Goal: Task Accomplishment & Management: Use online tool/utility

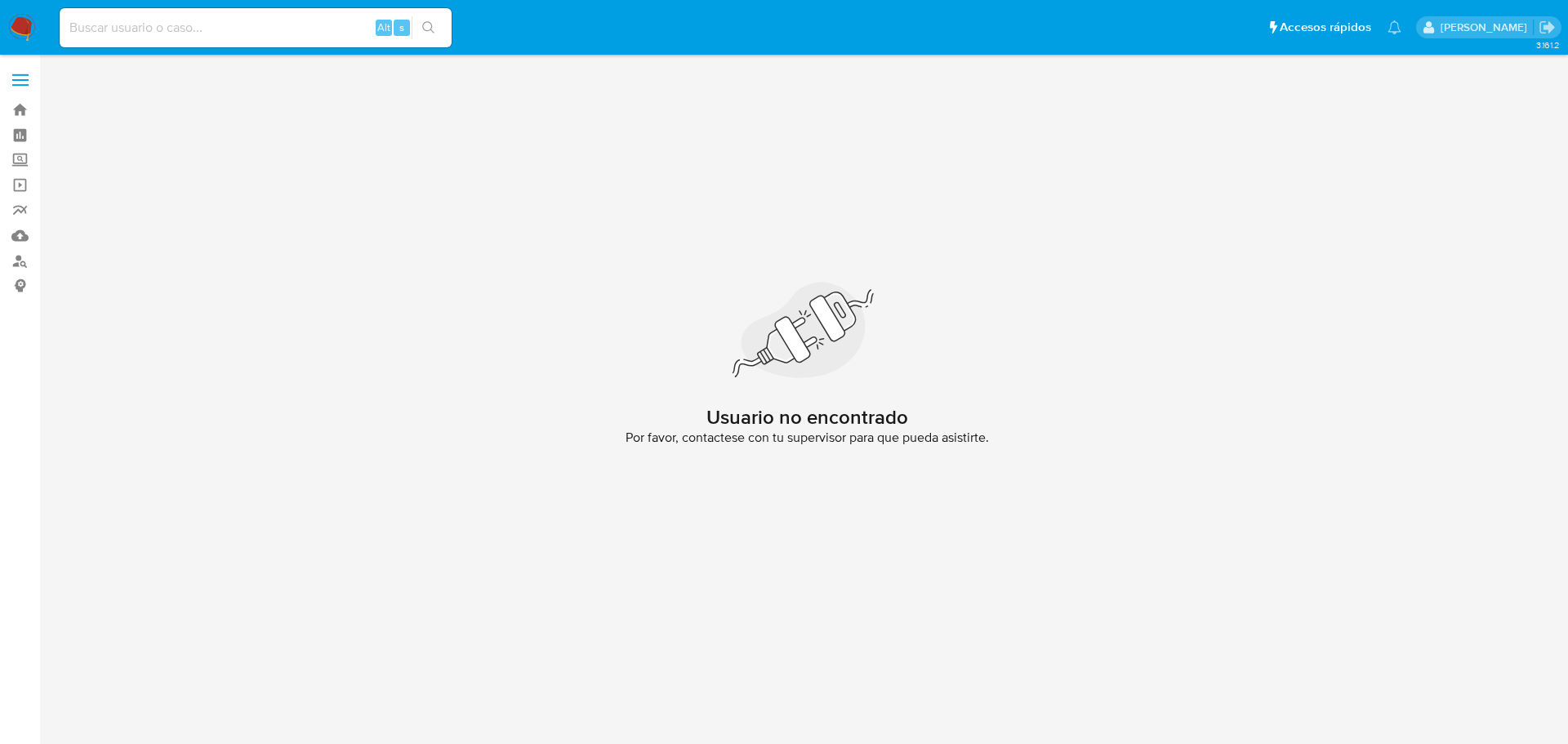
click at [19, 32] on img at bounding box center [22, 28] width 28 height 28
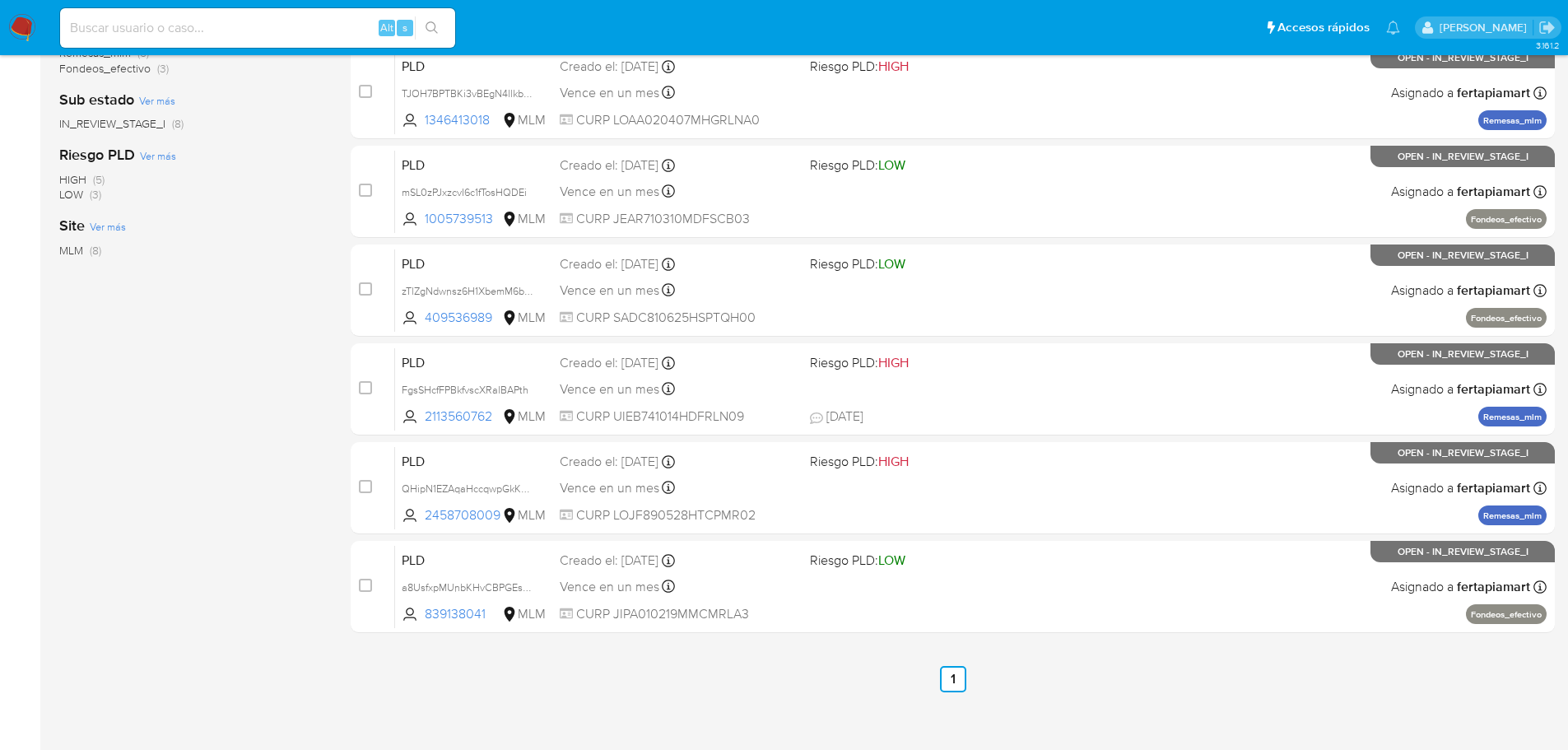
scroll to position [411, 0]
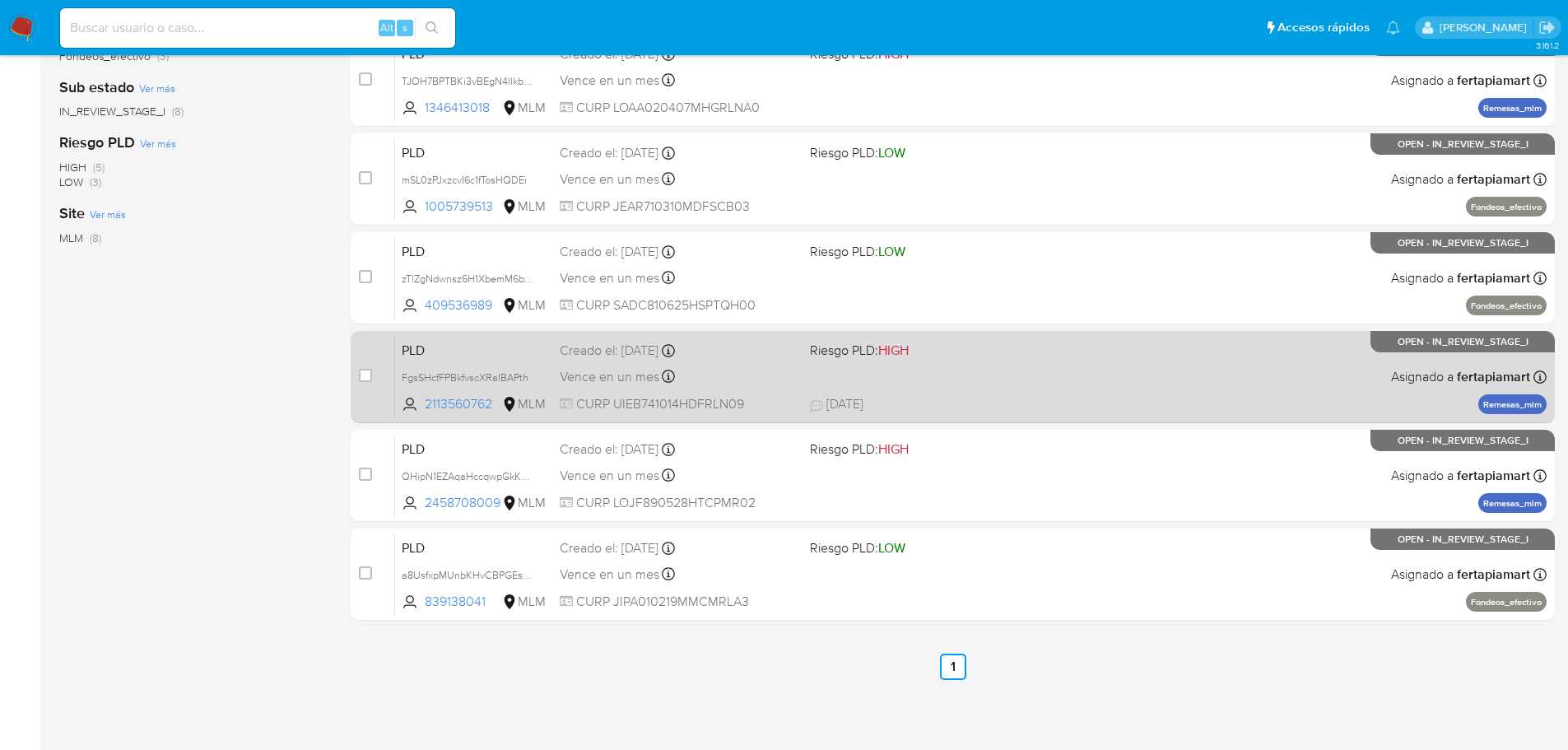
click at [489, 350] on span "PLD" at bounding box center [474, 349] width 145 height 21
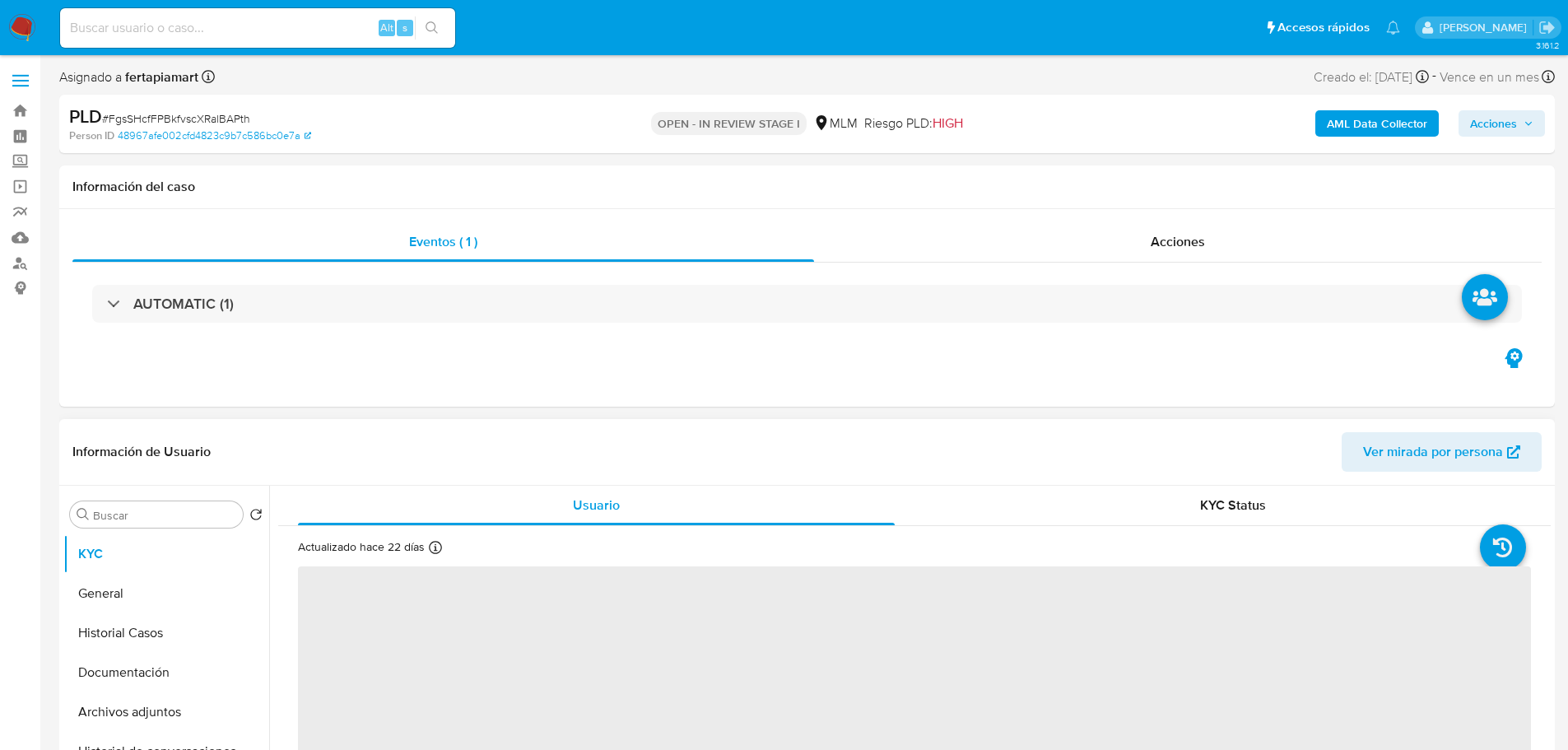
select select "10"
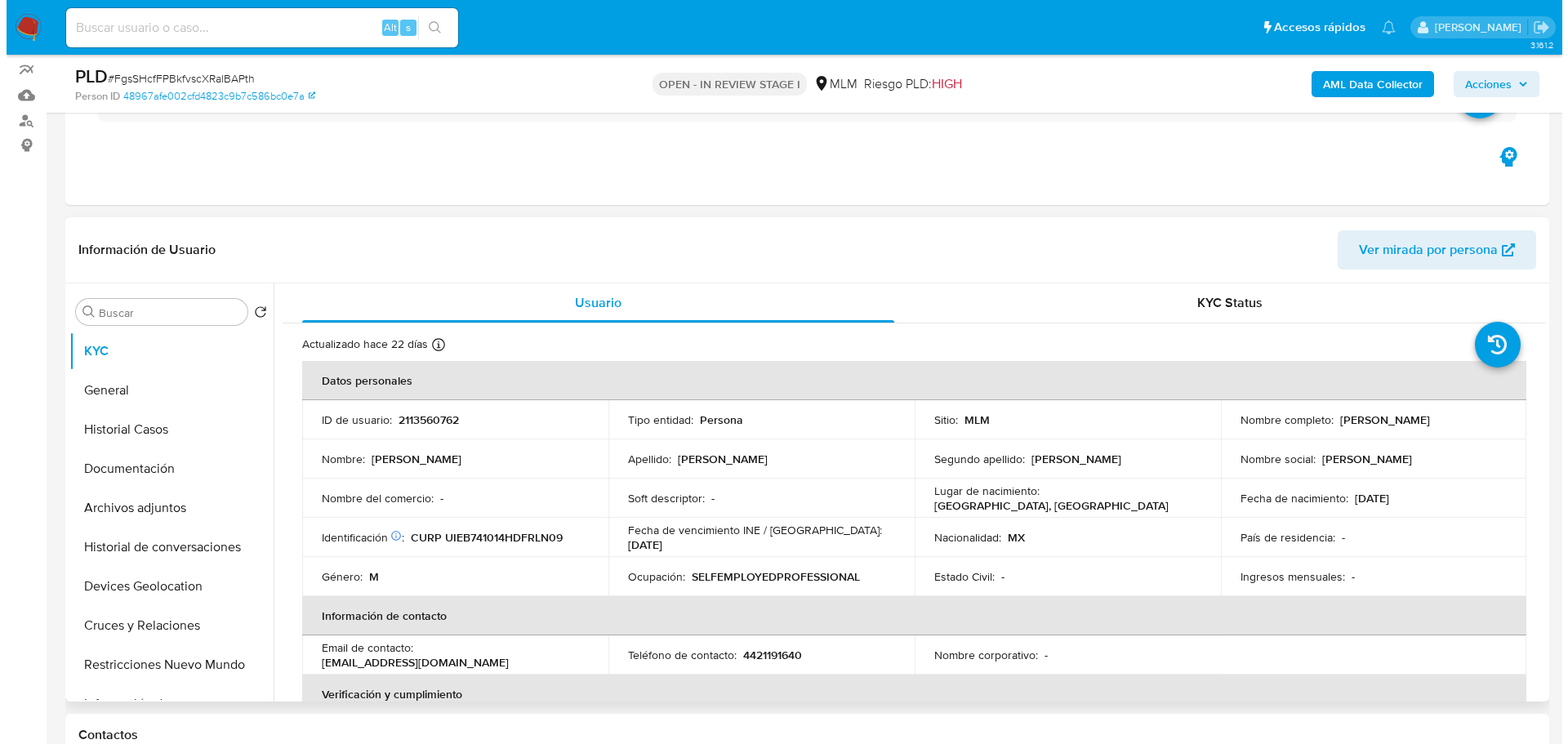
scroll to position [141, 0]
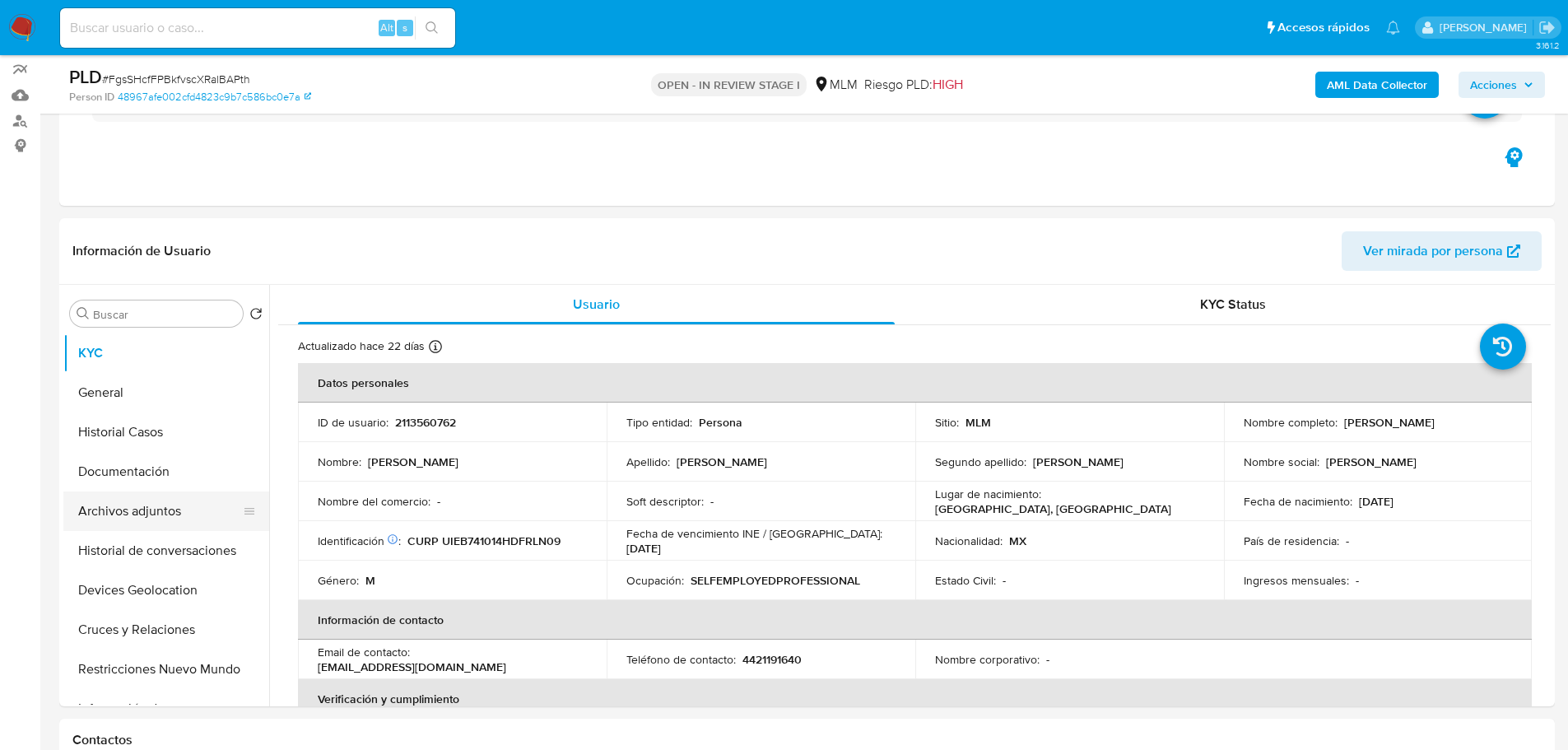
click at [136, 509] on button "Archivos adjuntos" at bounding box center [159, 511] width 192 height 40
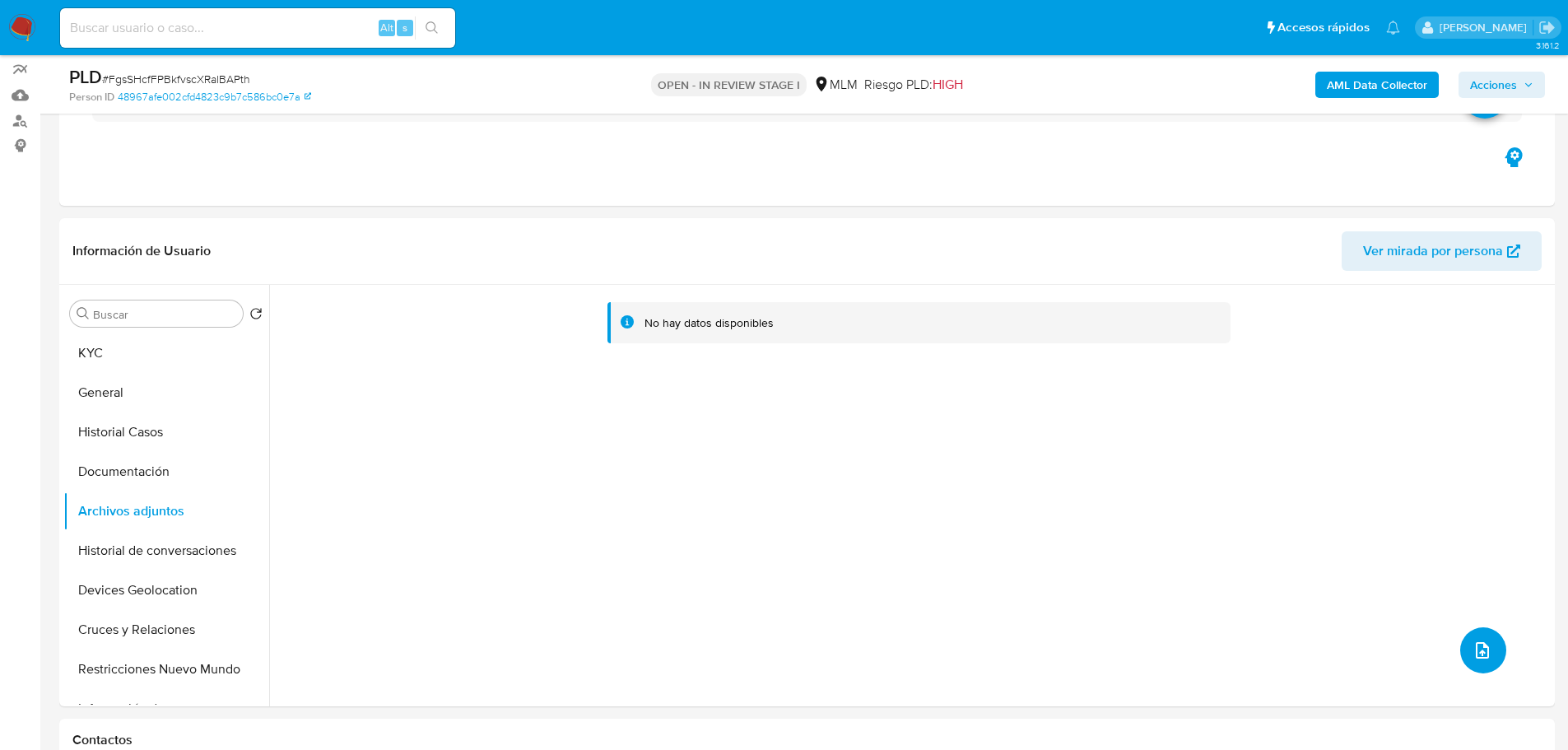
click at [1484, 652] on icon "upload-file" at bounding box center [1482, 650] width 13 height 17
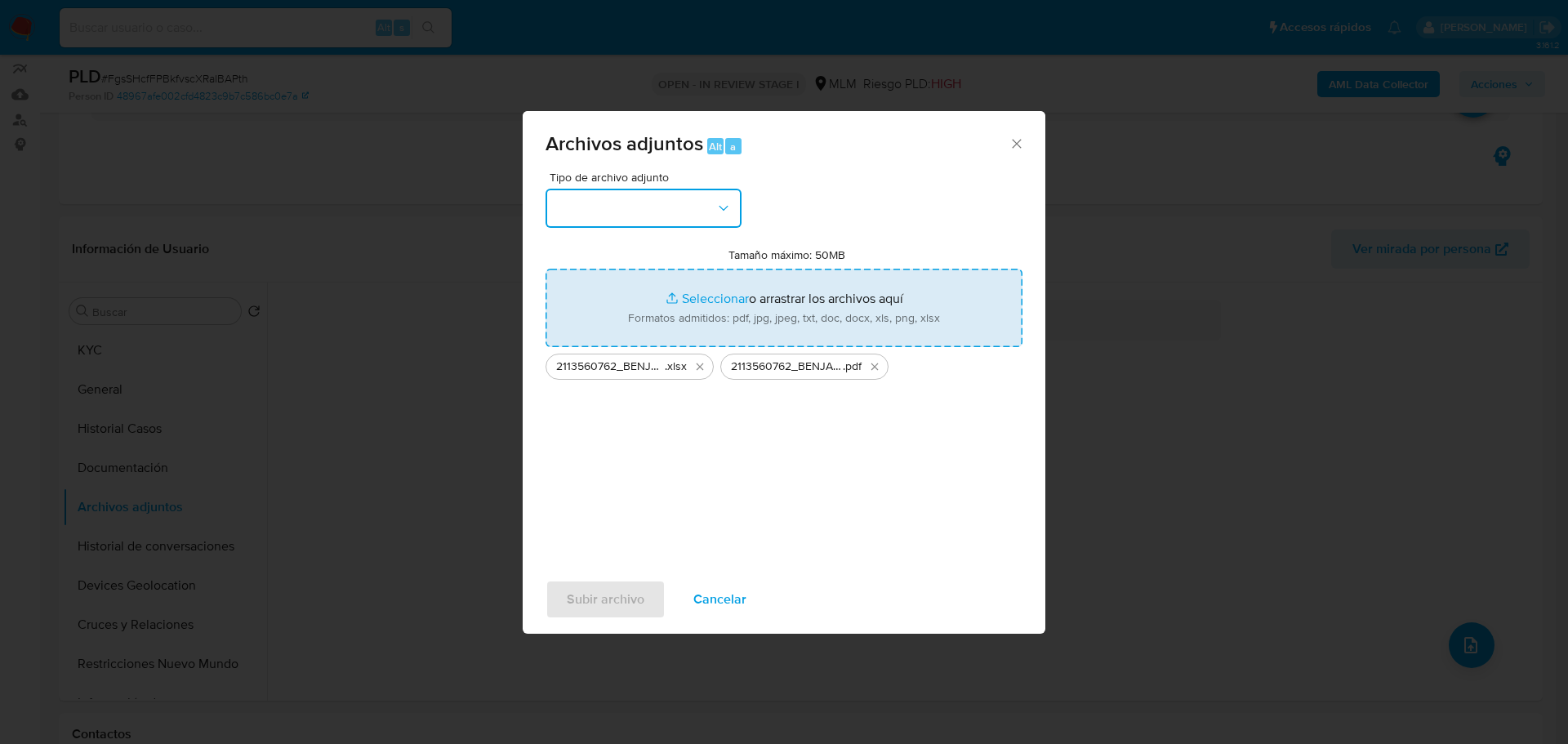
click at [667, 200] on button "button" at bounding box center [643, 208] width 196 height 39
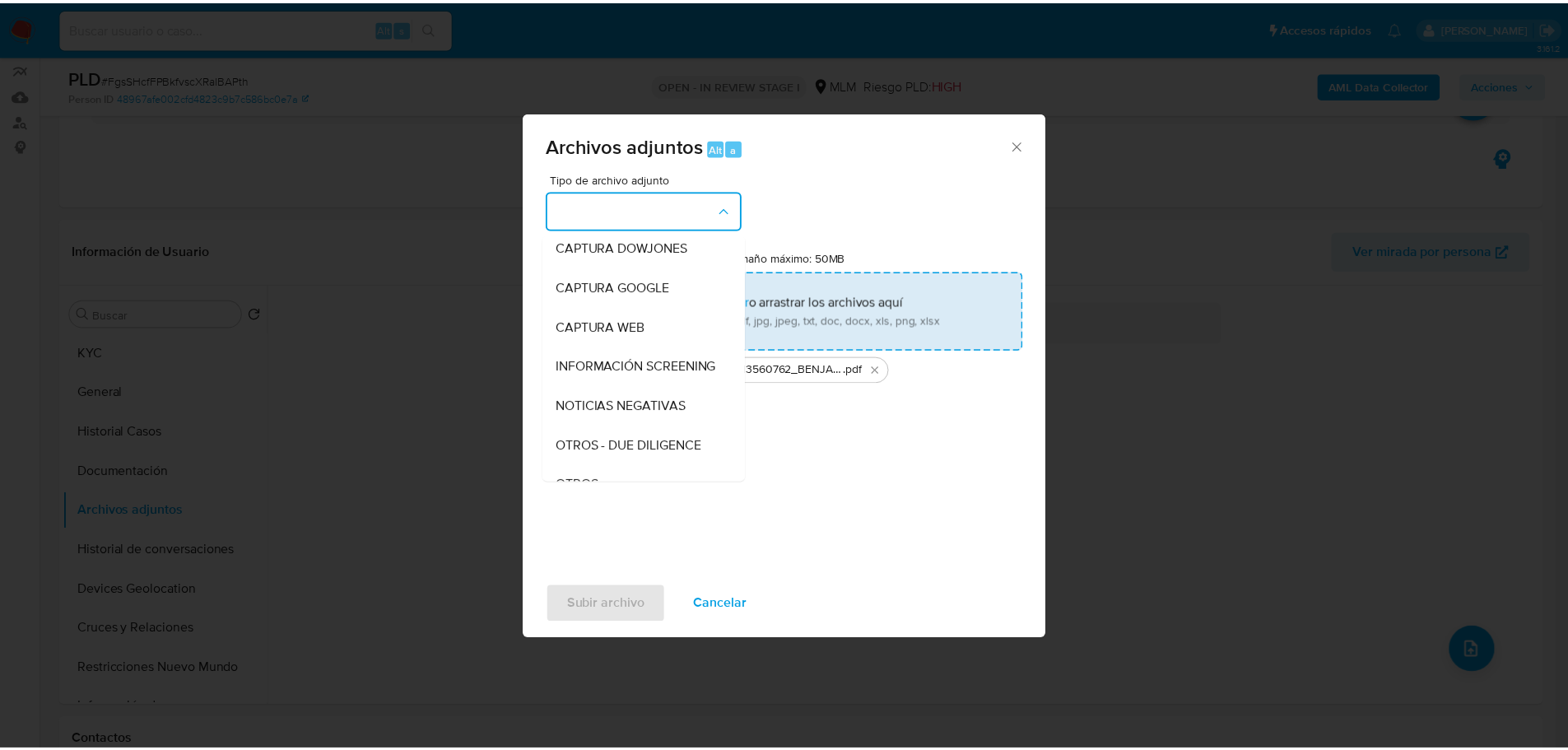
scroll to position [85, 0]
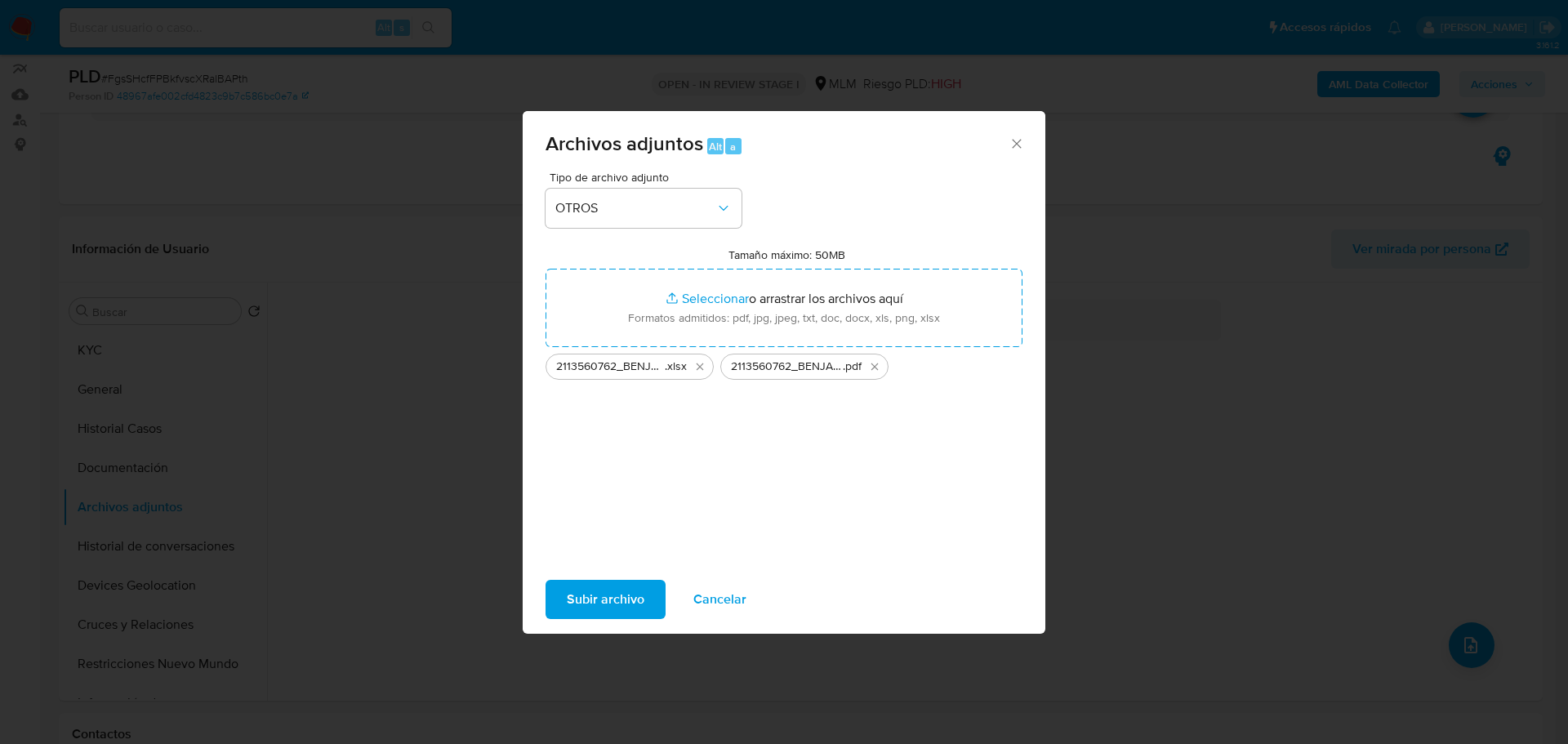
click at [610, 582] on span "Subir archivo" at bounding box center [605, 599] width 78 height 36
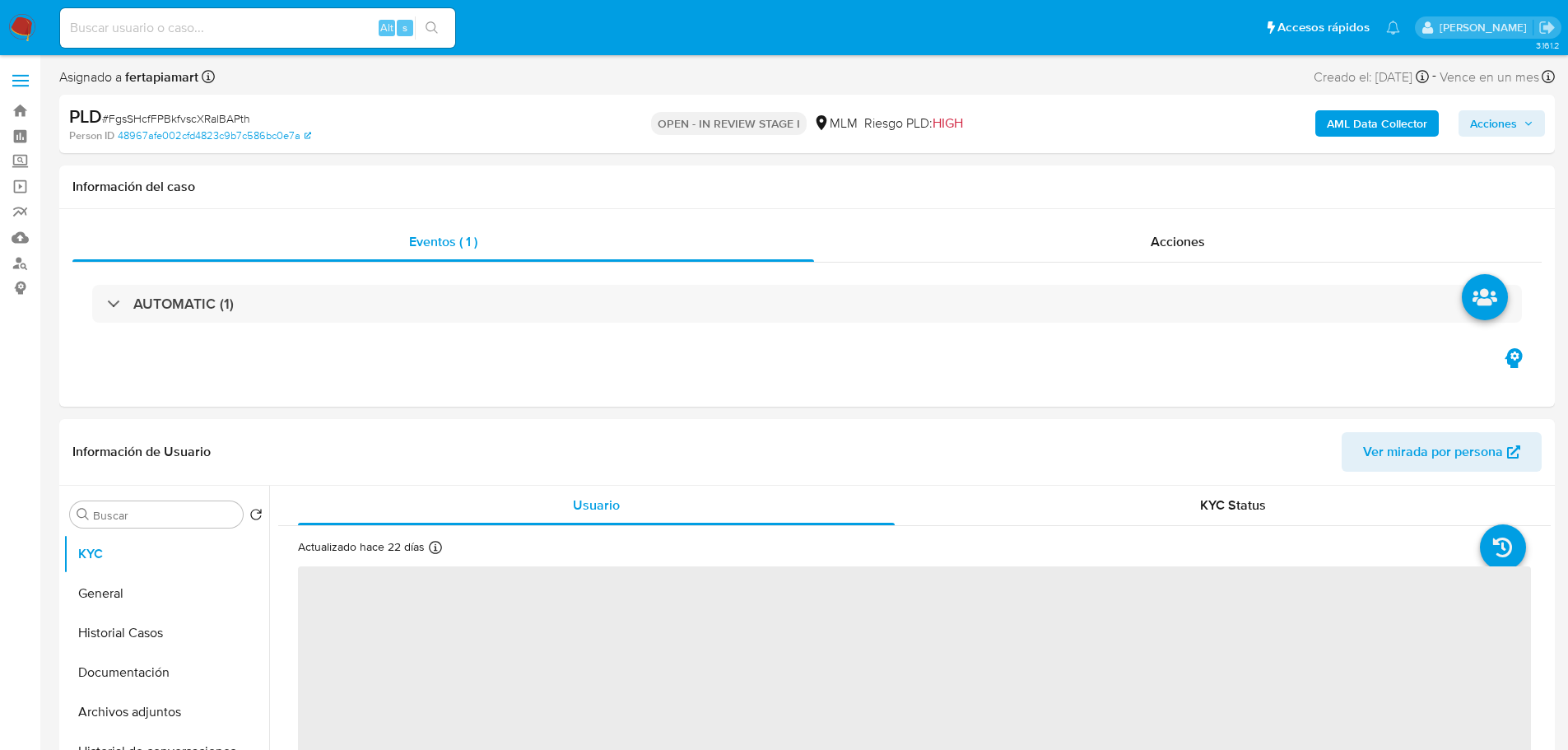
select select "10"
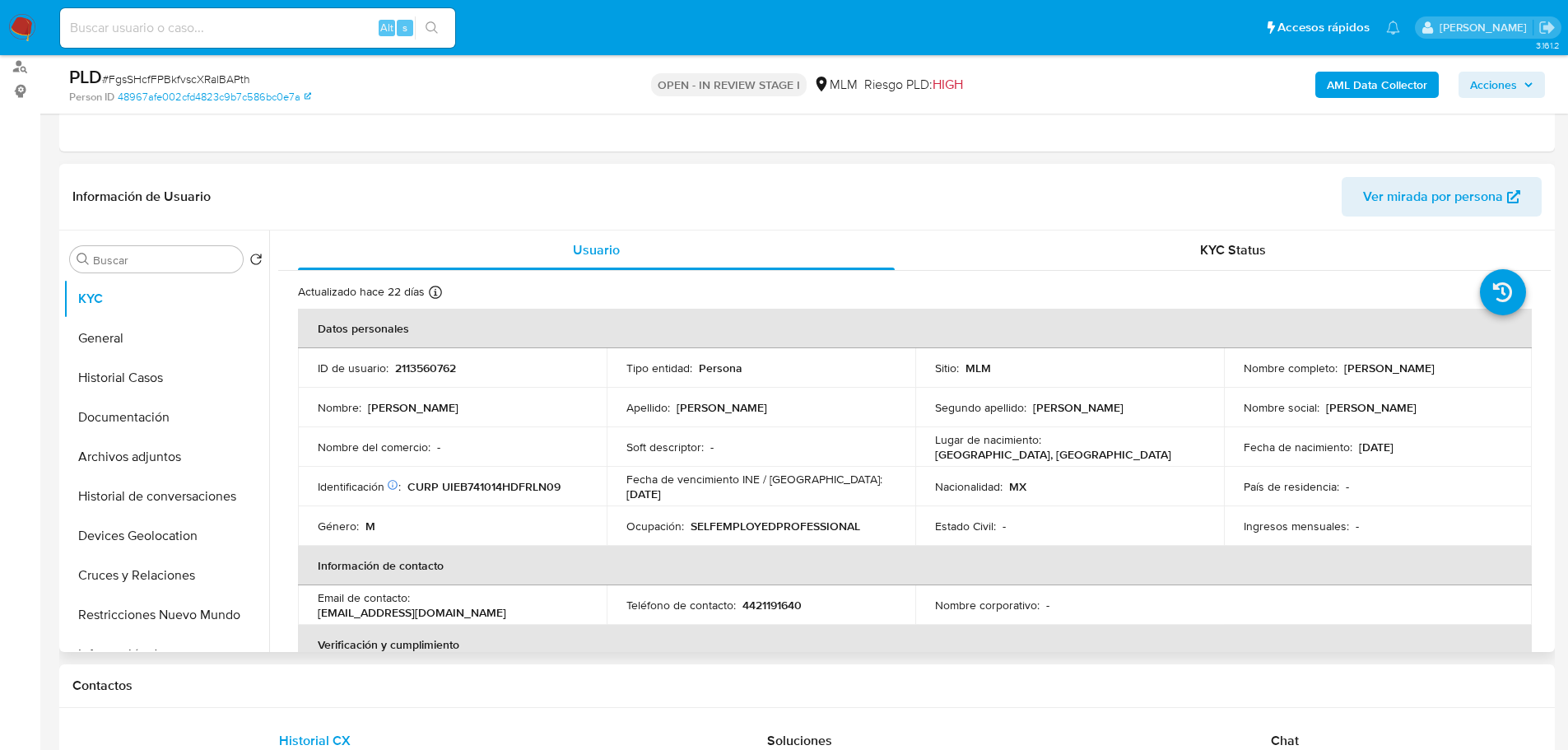
scroll to position [198, 0]
click at [150, 460] on button "Archivos adjuntos" at bounding box center [159, 455] width 192 height 40
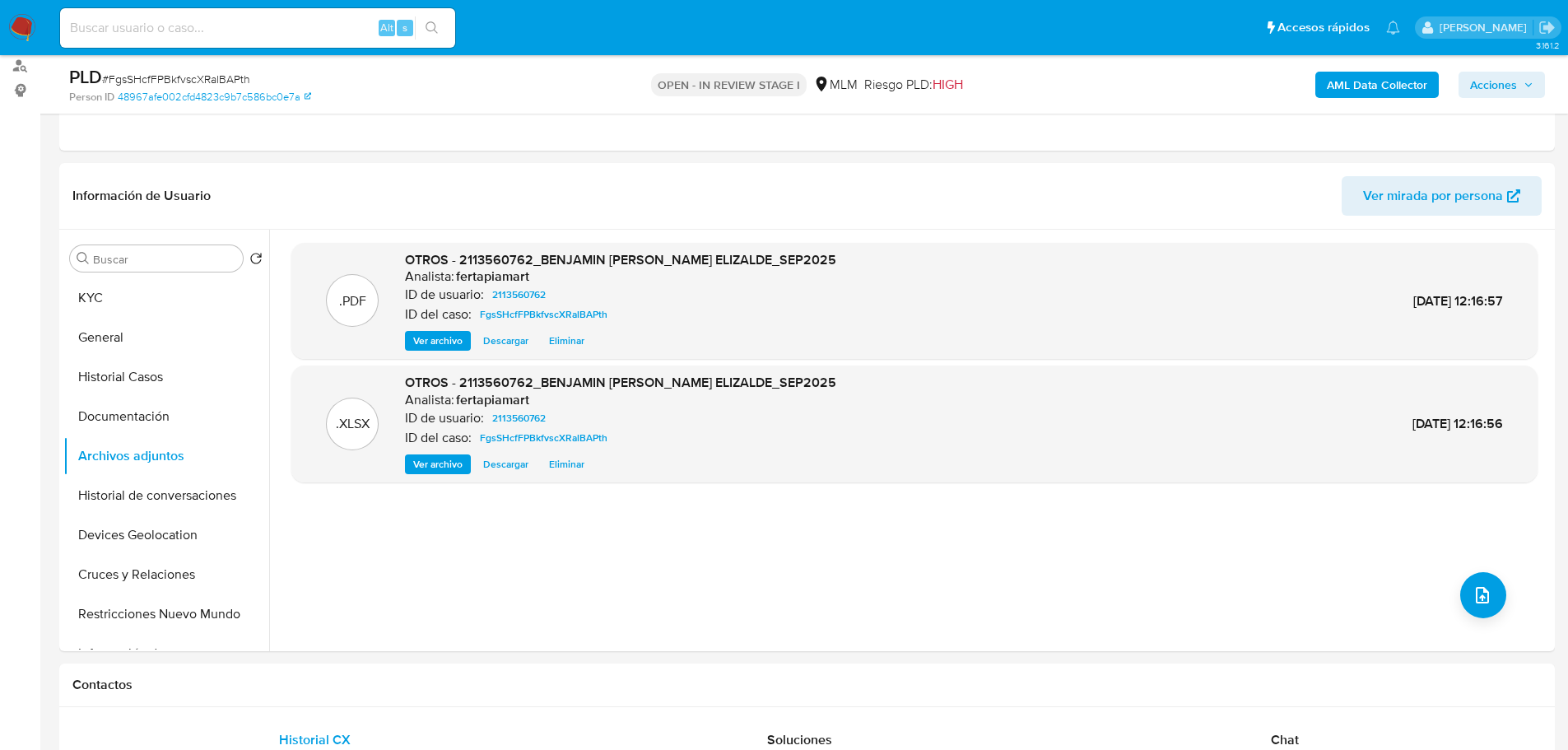
click at [1487, 85] on span "Acciones" at bounding box center [1492, 84] width 47 height 26
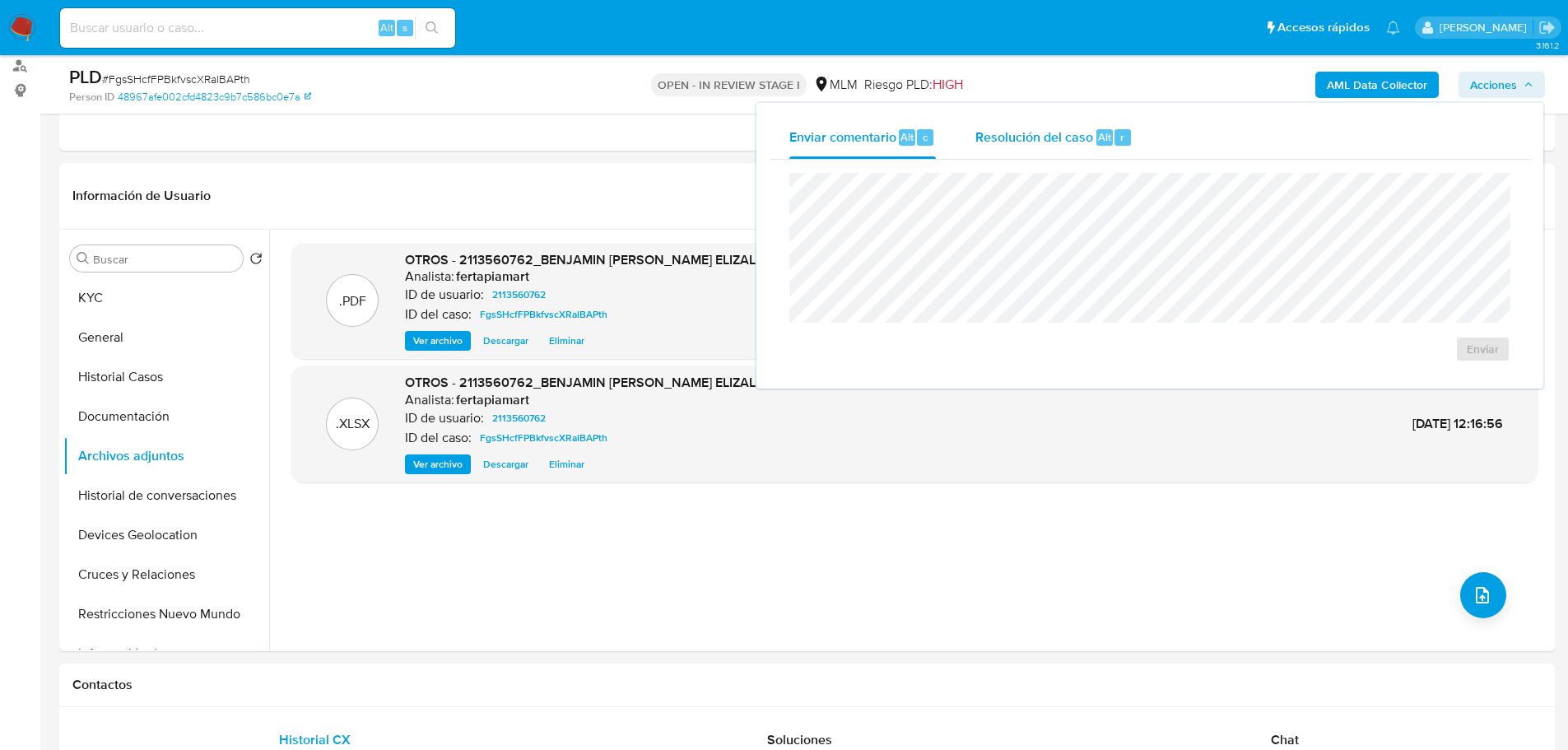
click at [1057, 140] on span "Resolución del caso" at bounding box center [1034, 136] width 118 height 19
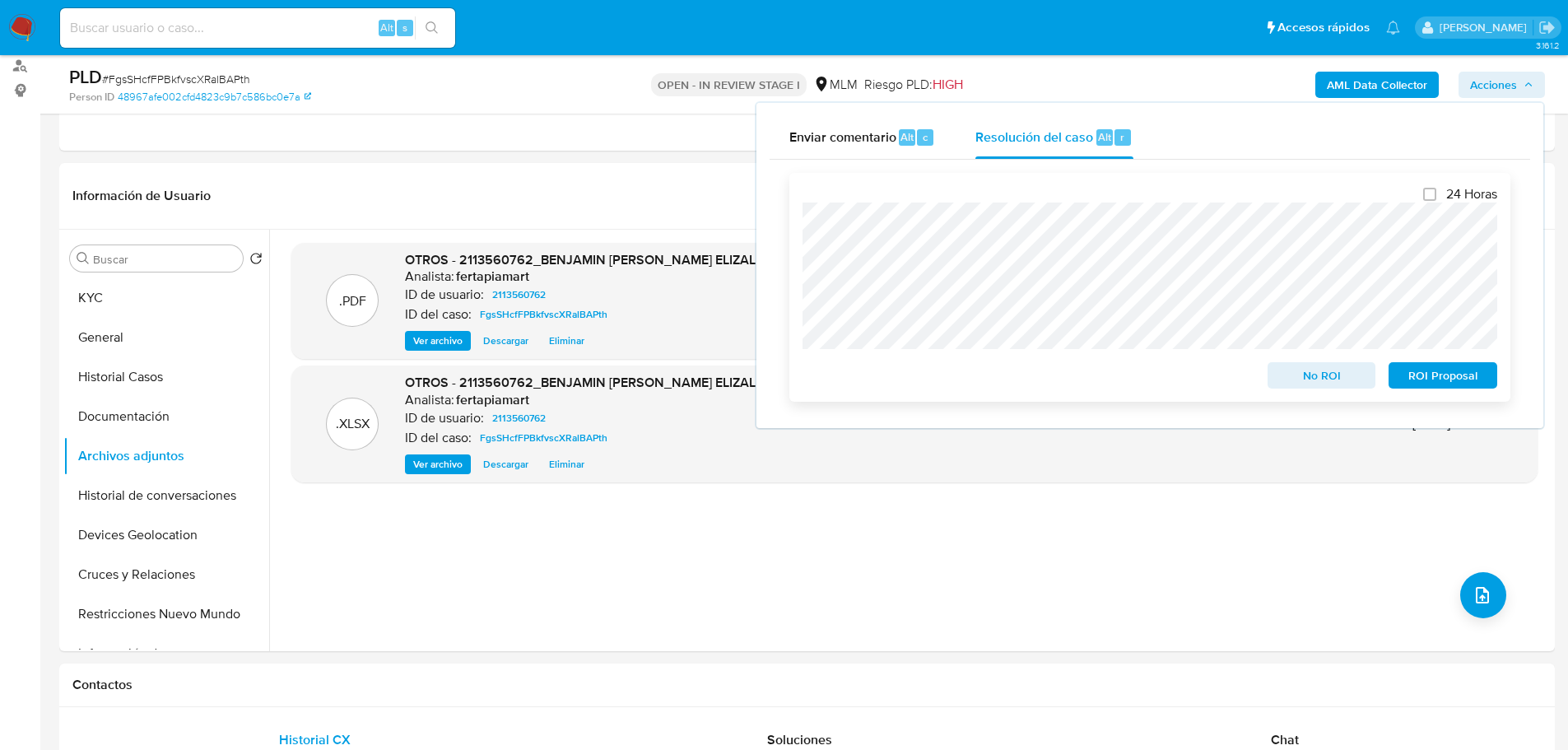
click at [1416, 377] on span "ROI Proposal" at bounding box center [1442, 375] width 85 height 23
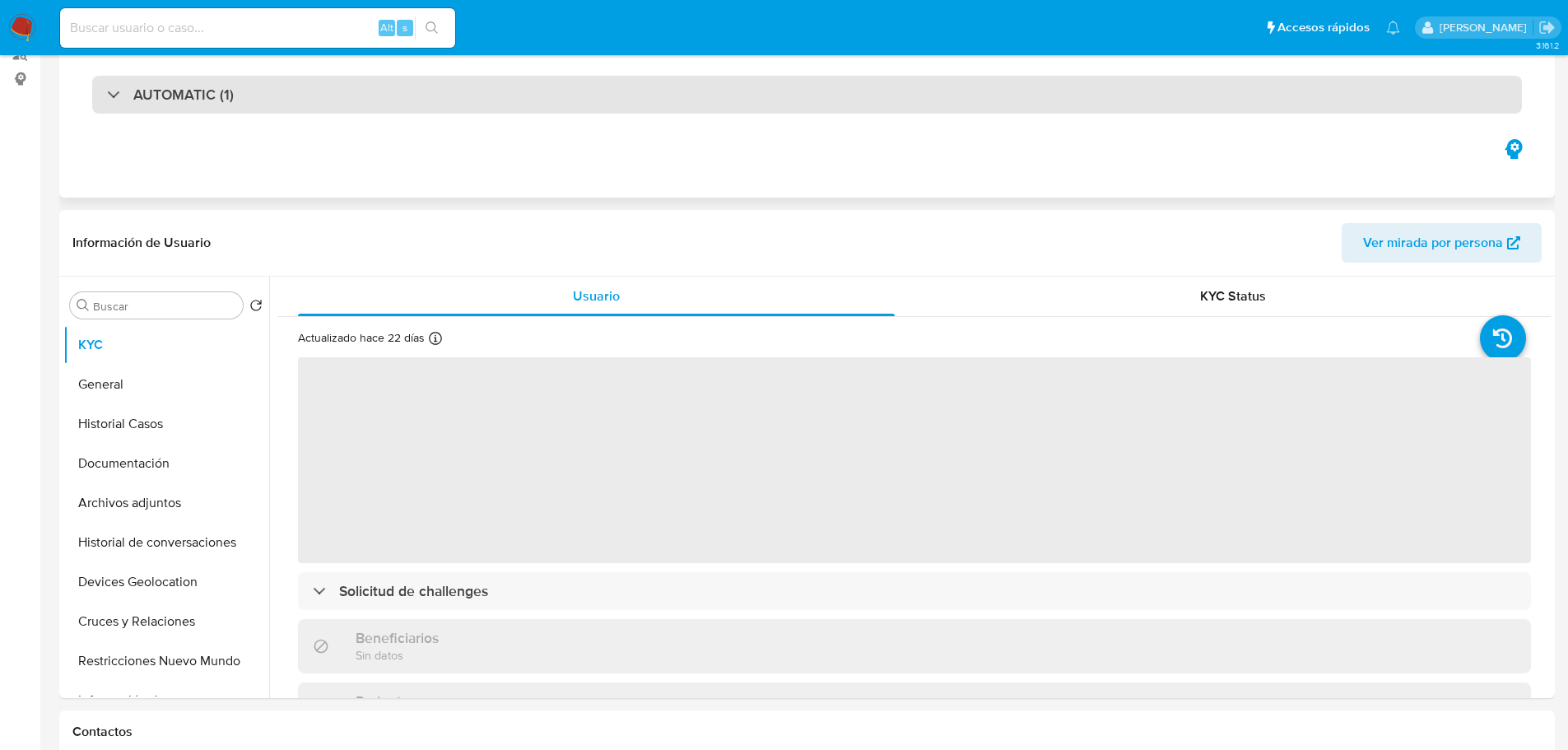
select select "10"
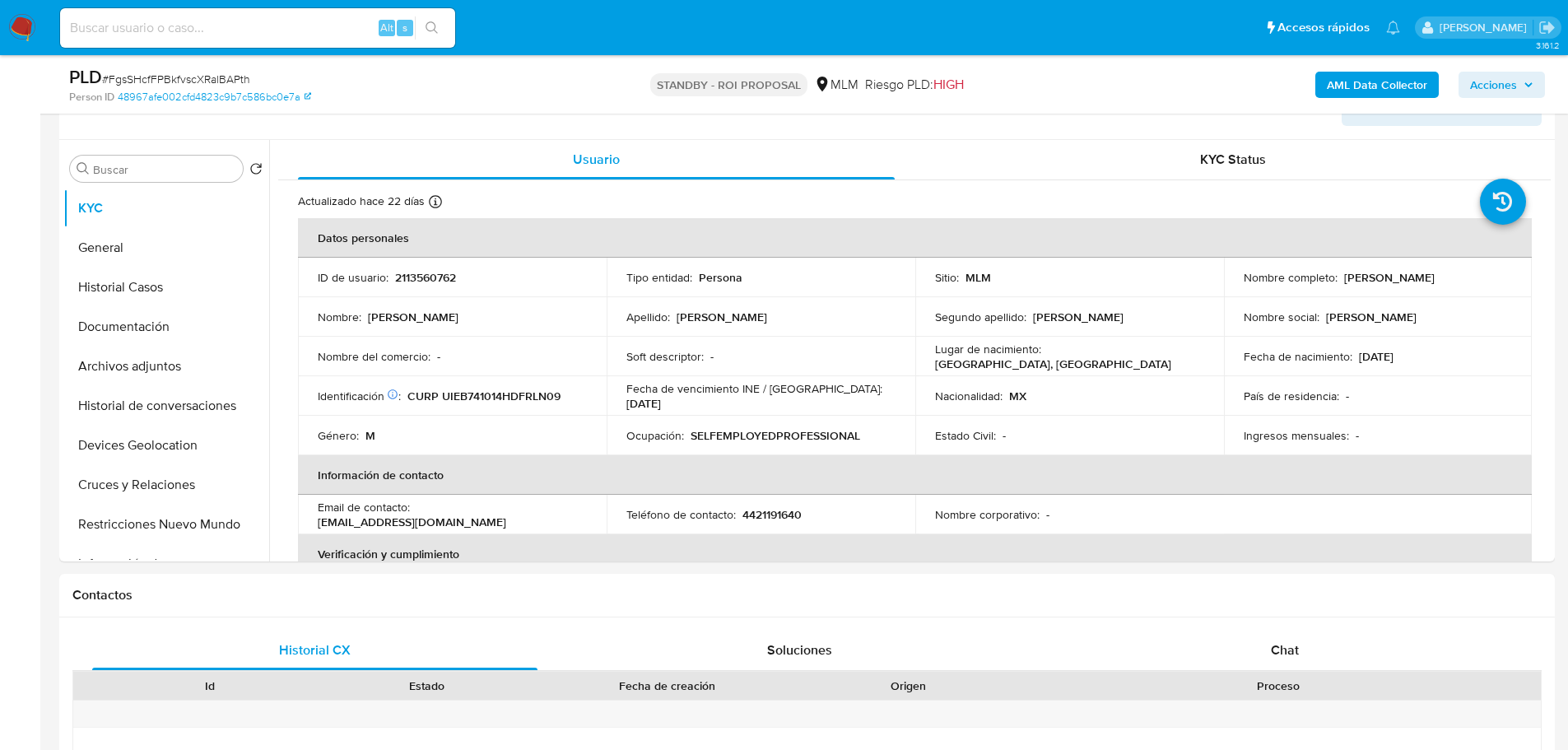
scroll to position [291, 0]
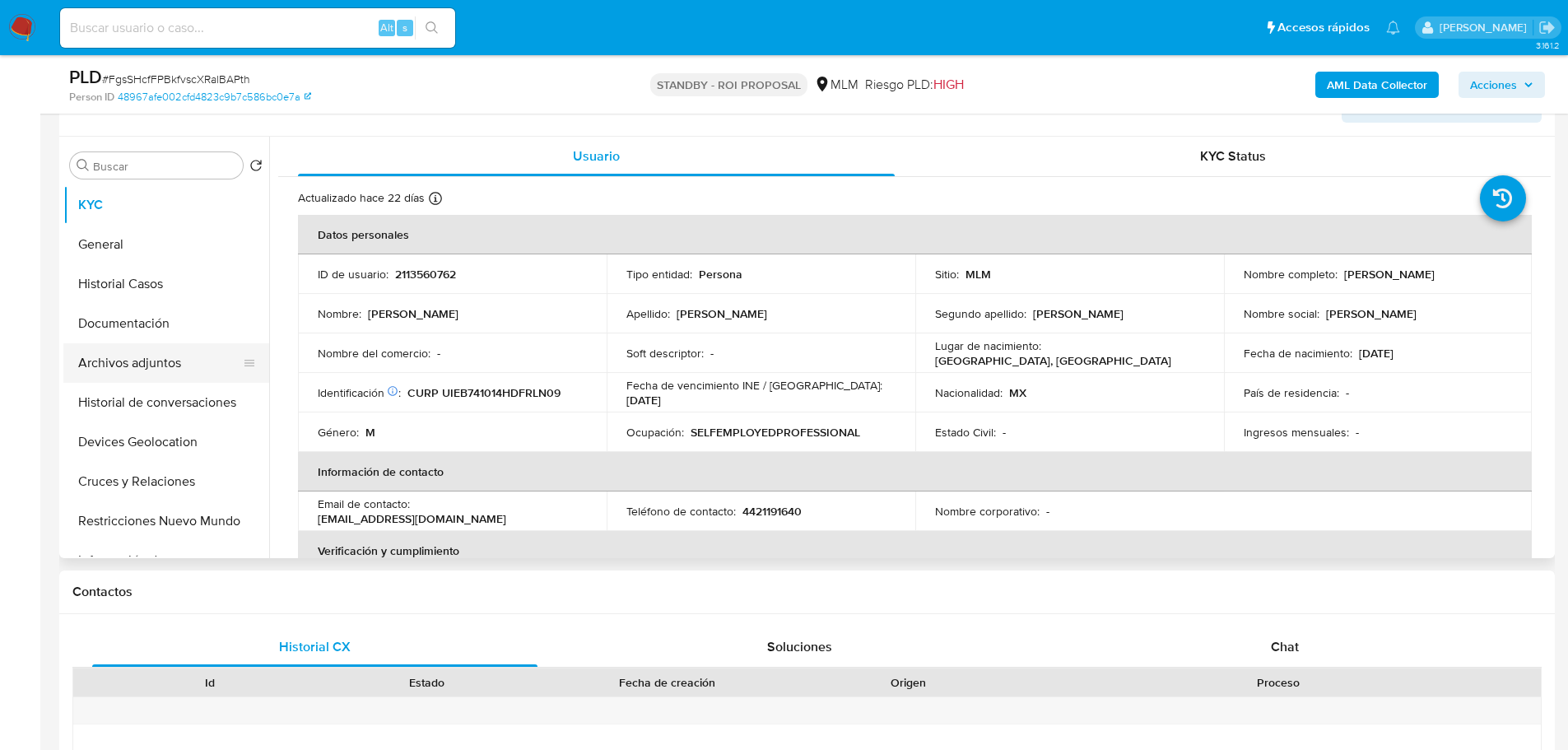
click at [123, 371] on button "Archivos adjuntos" at bounding box center [159, 362] width 192 height 40
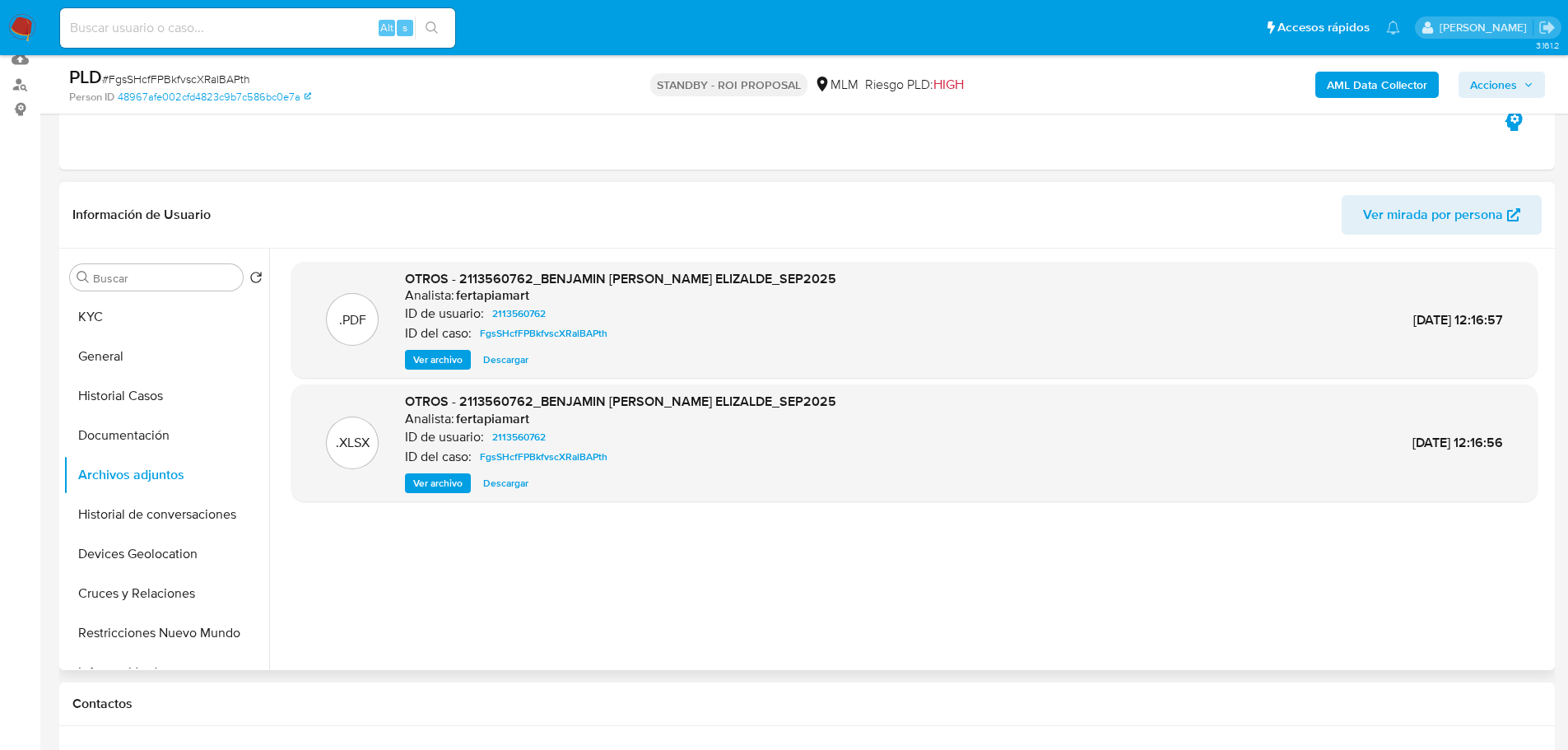
scroll to position [178, 0]
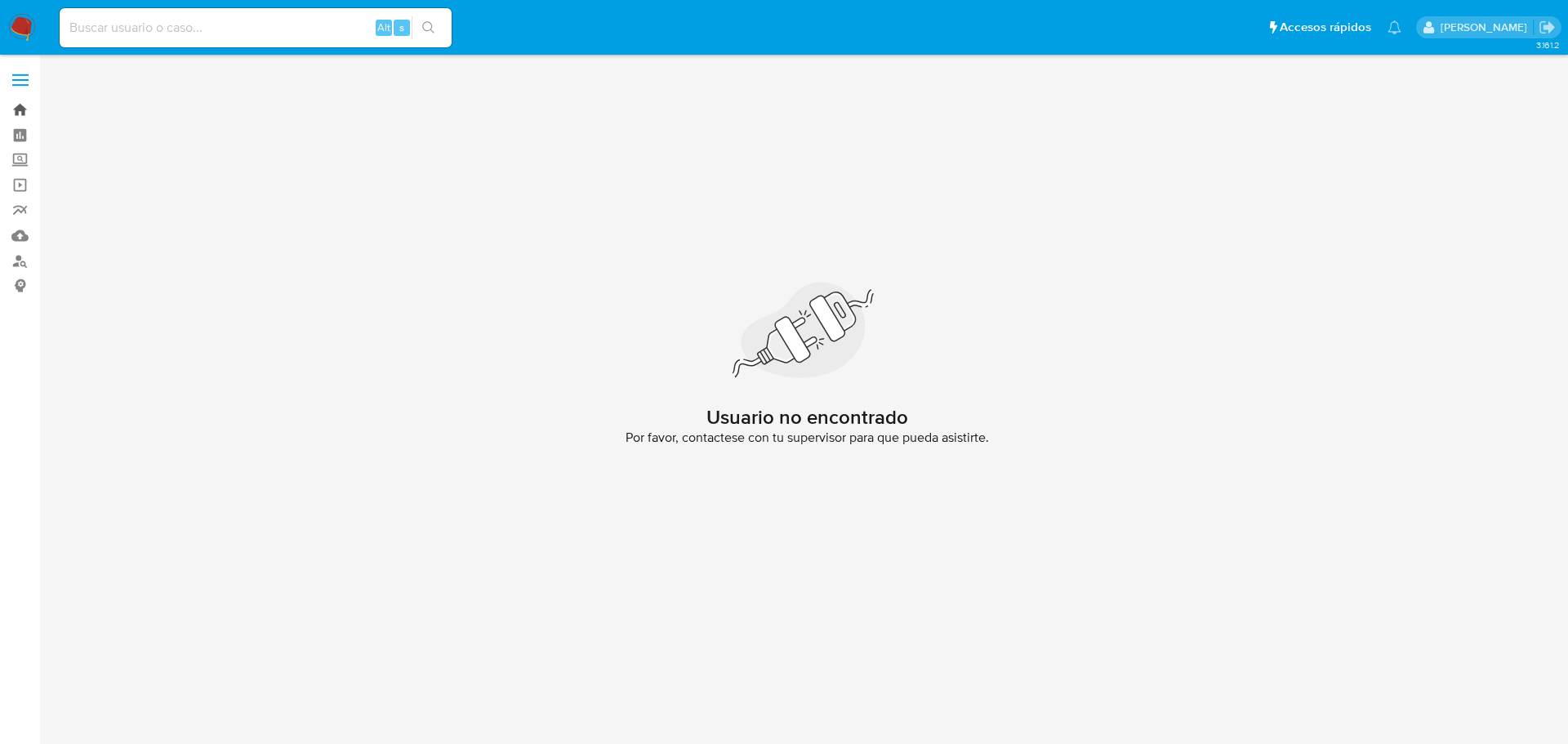
click at [25, 112] on link "Bandeja" at bounding box center [97, 109] width 194 height 25
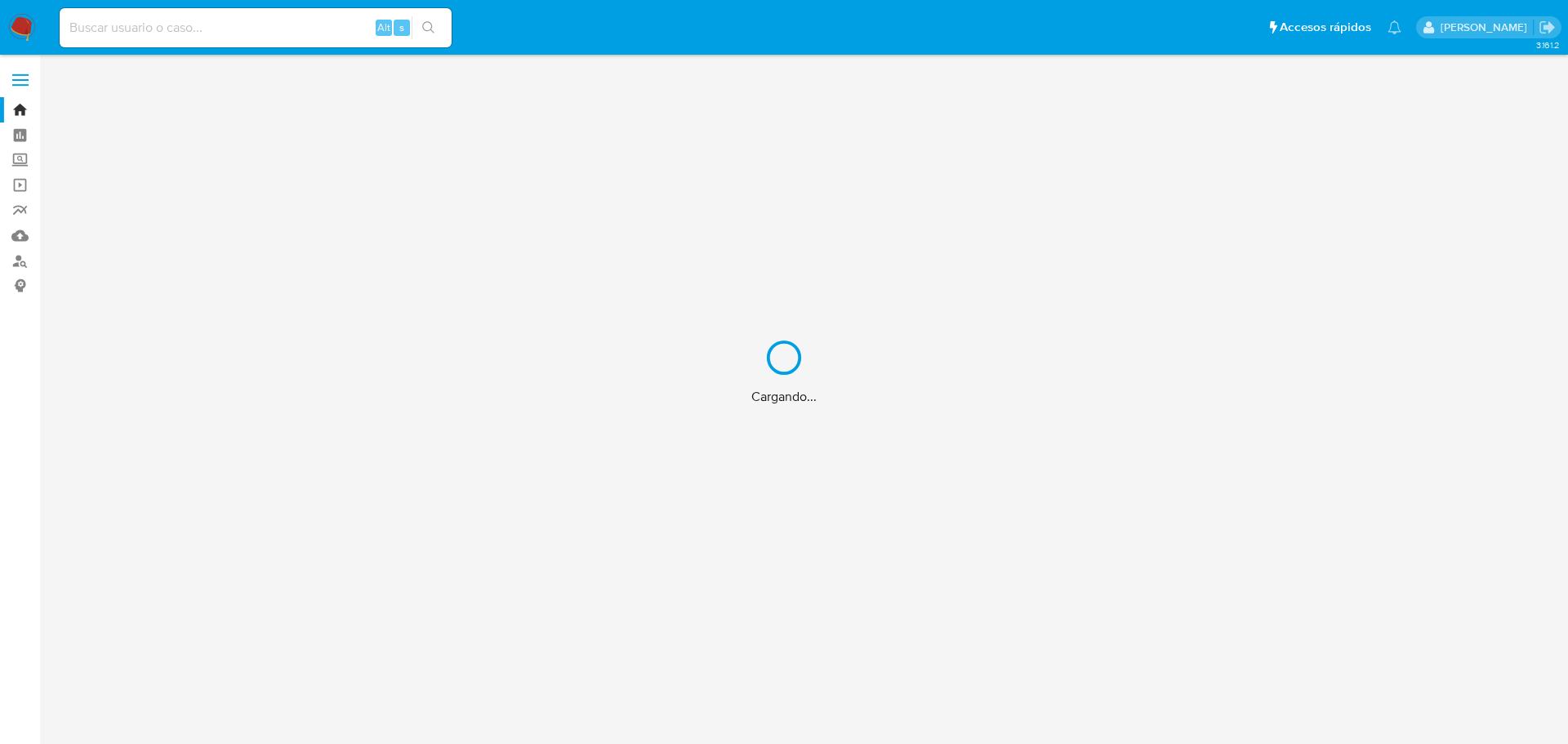
click at [171, 34] on div "Cargando..." at bounding box center [784, 372] width 1568 height 744
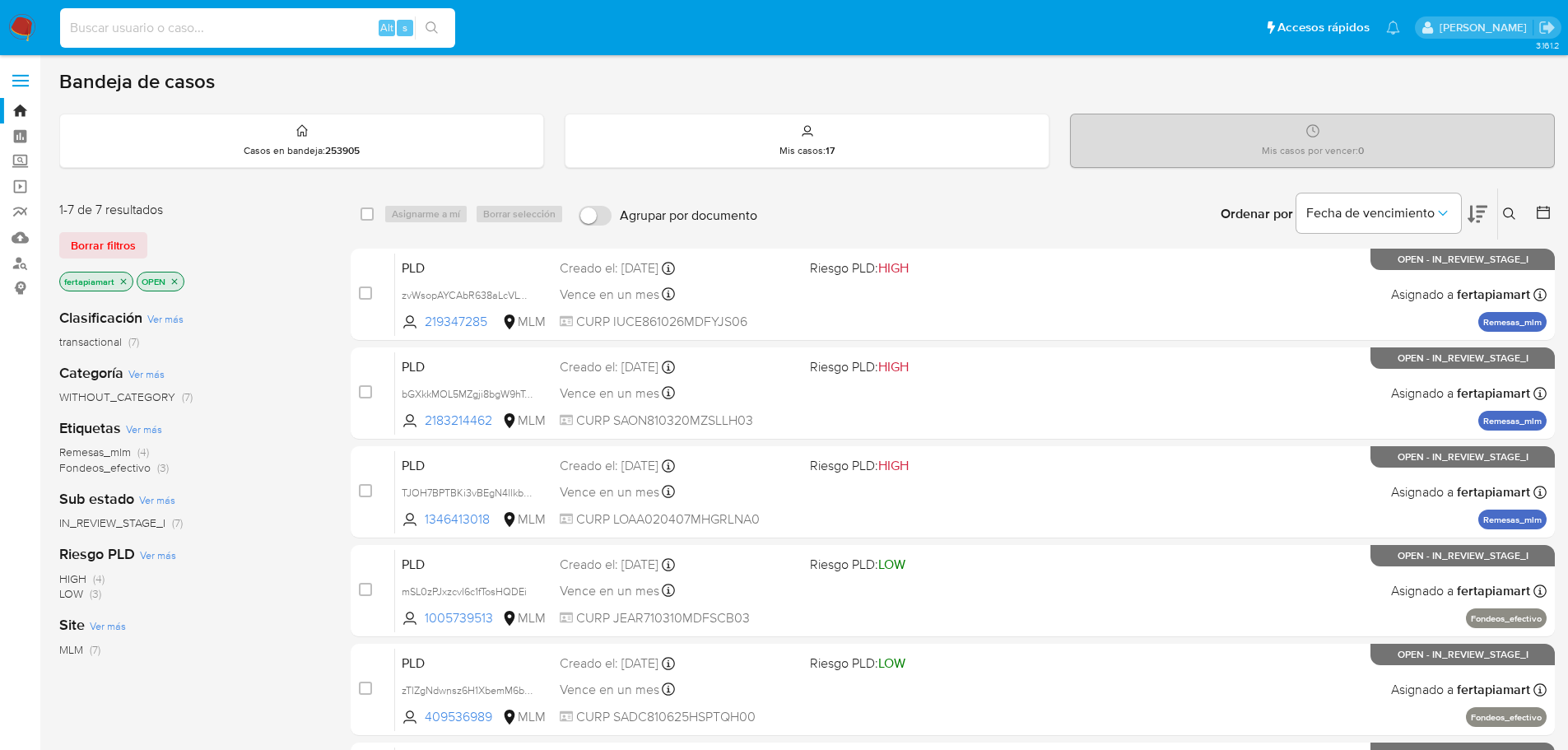
click at [176, 32] on input at bounding box center [257, 28] width 395 height 21
paste input "1409484537"
type input "1409484537"
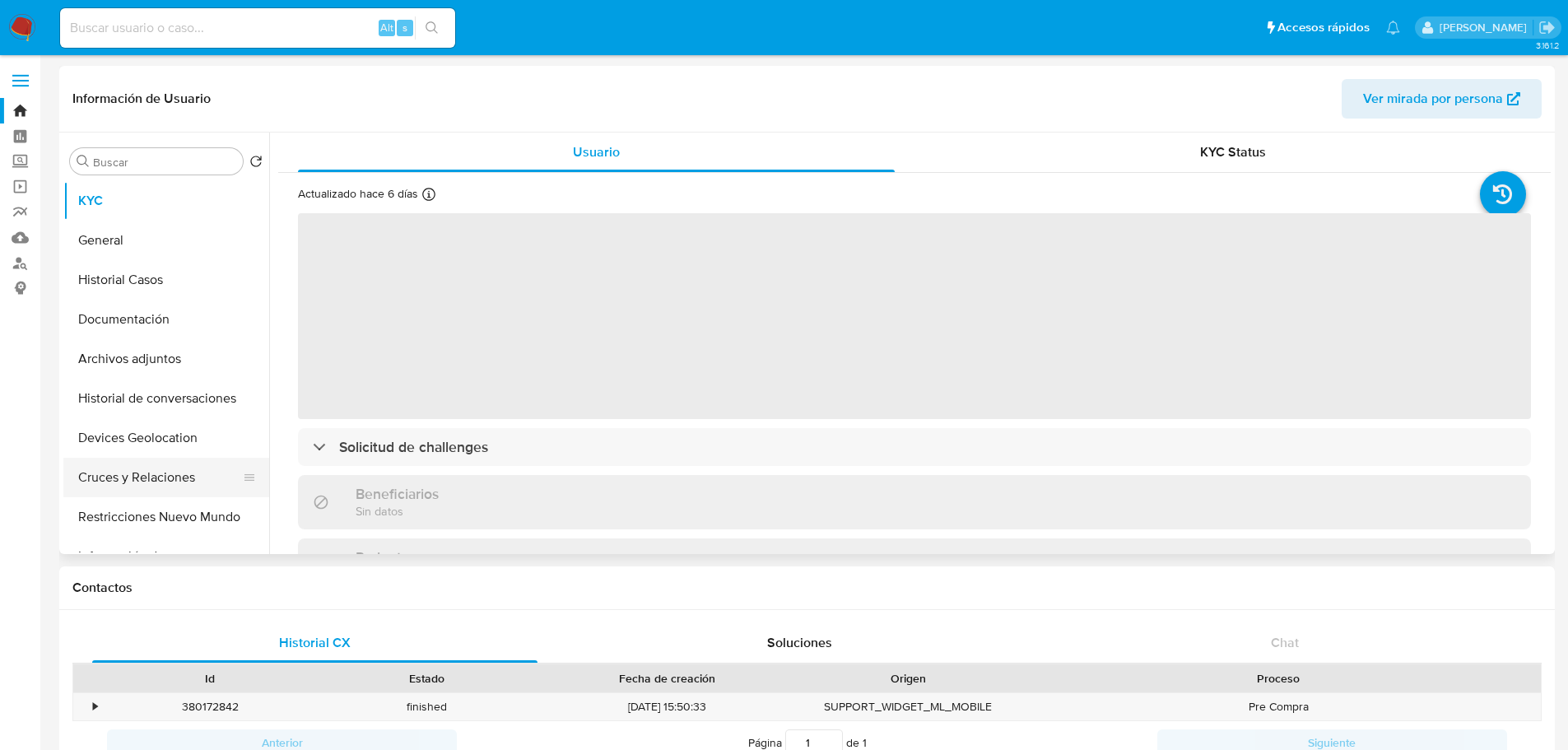
select select "10"
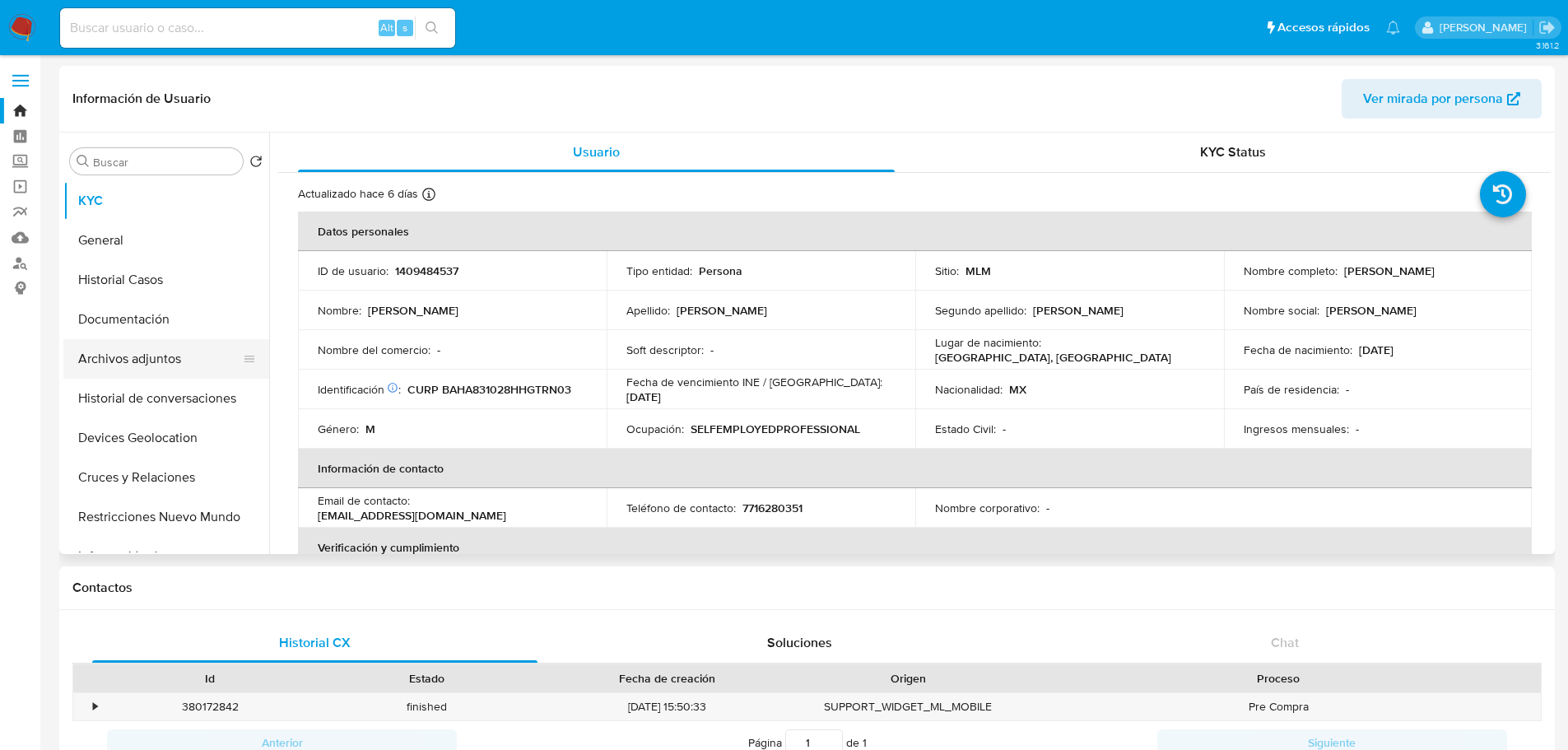
click at [149, 360] on button "Archivos adjuntos" at bounding box center [159, 359] width 192 height 40
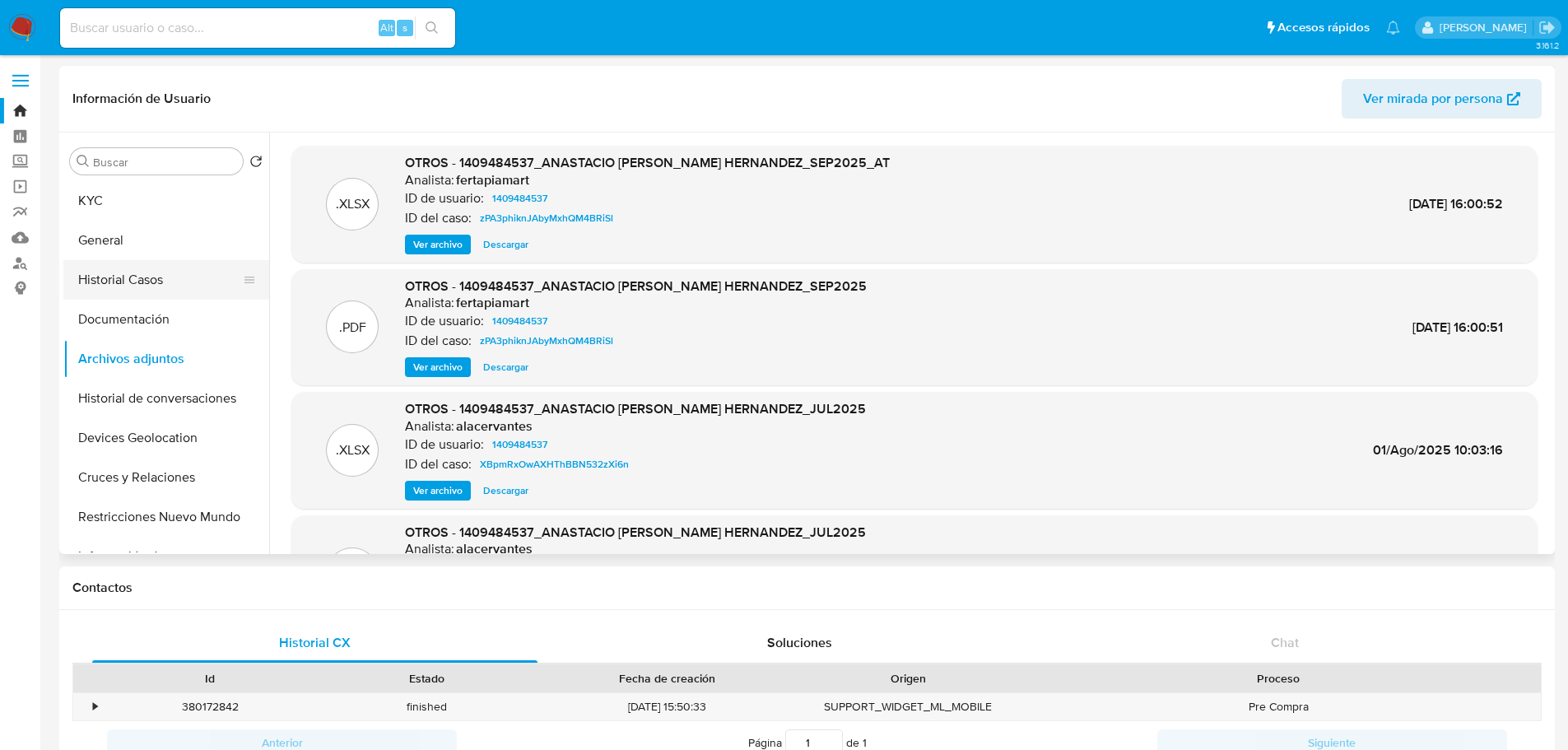
click at [133, 286] on button "Historial Casos" at bounding box center [159, 280] width 192 height 40
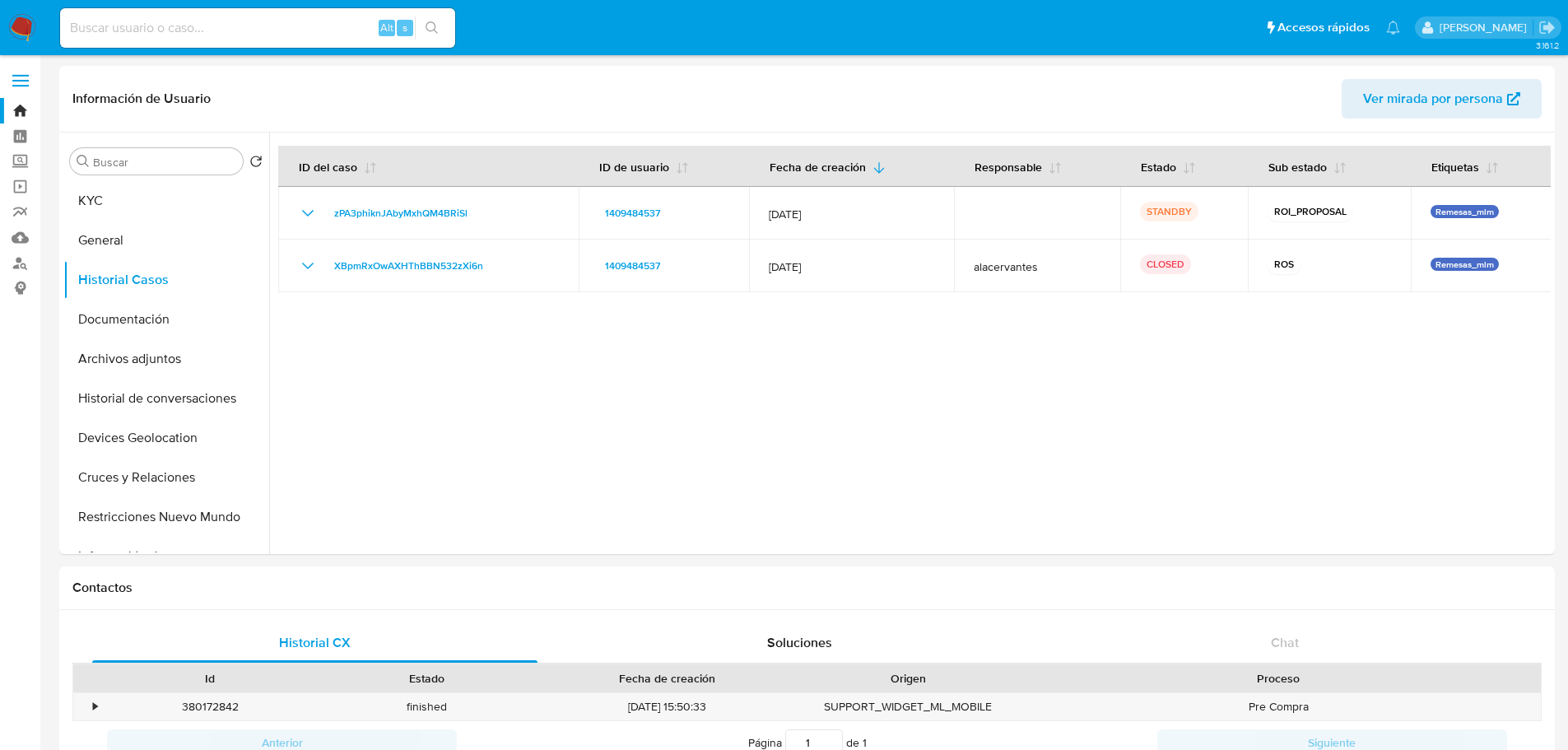
click at [29, 31] on img at bounding box center [22, 28] width 28 height 28
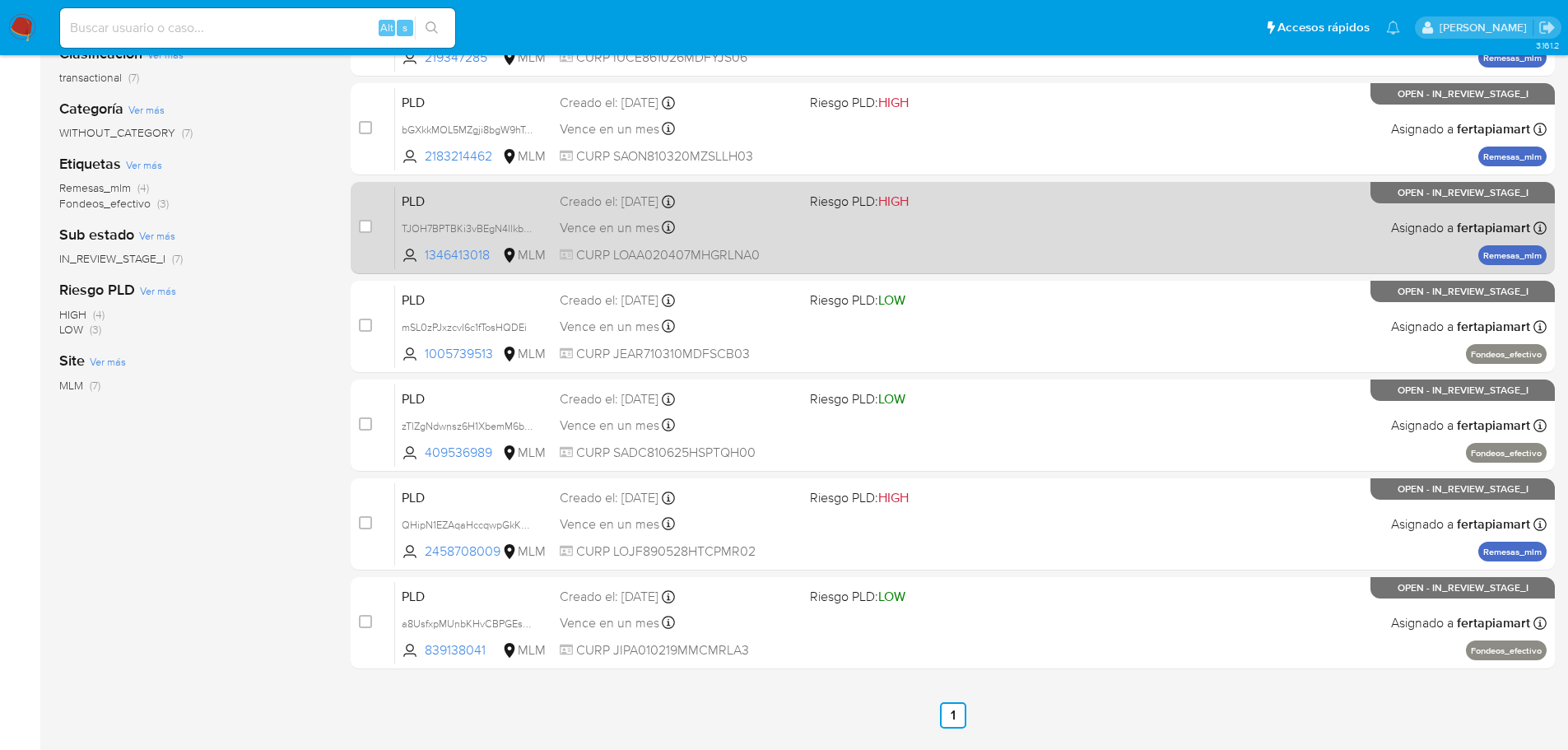
scroll to position [313, 0]
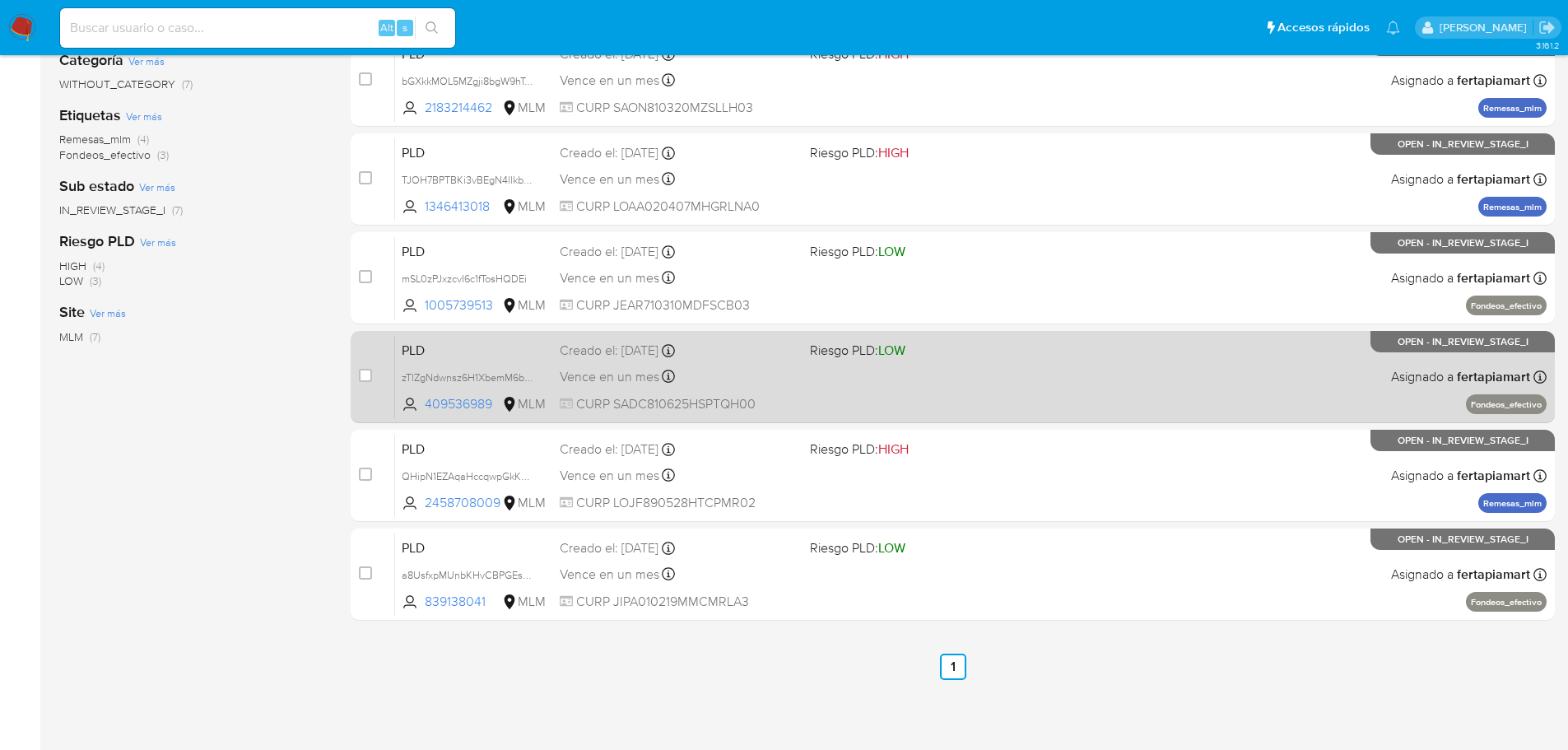
click at [512, 358] on span "PLD" at bounding box center [474, 349] width 145 height 21
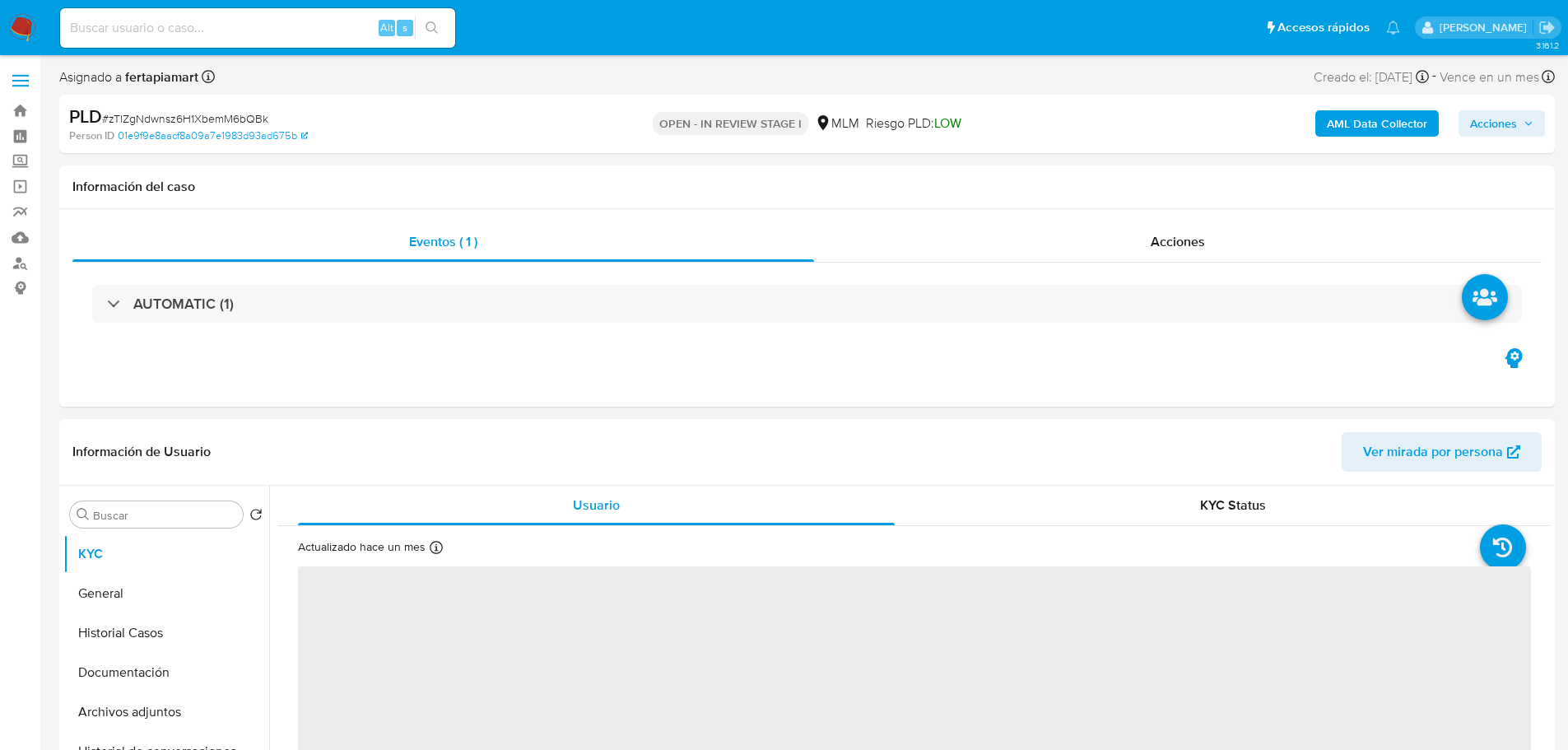
select select "10"
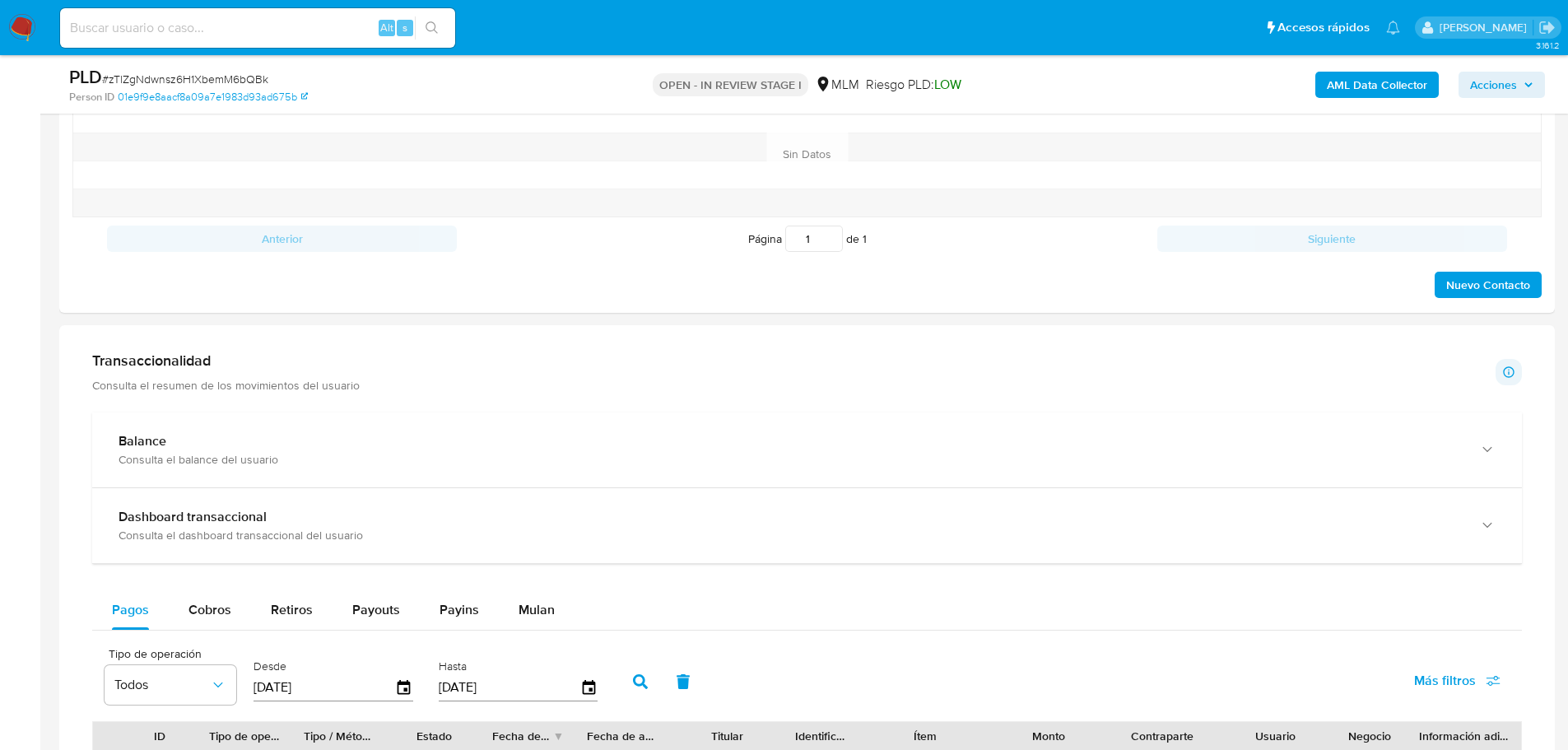
scroll to position [923, 0]
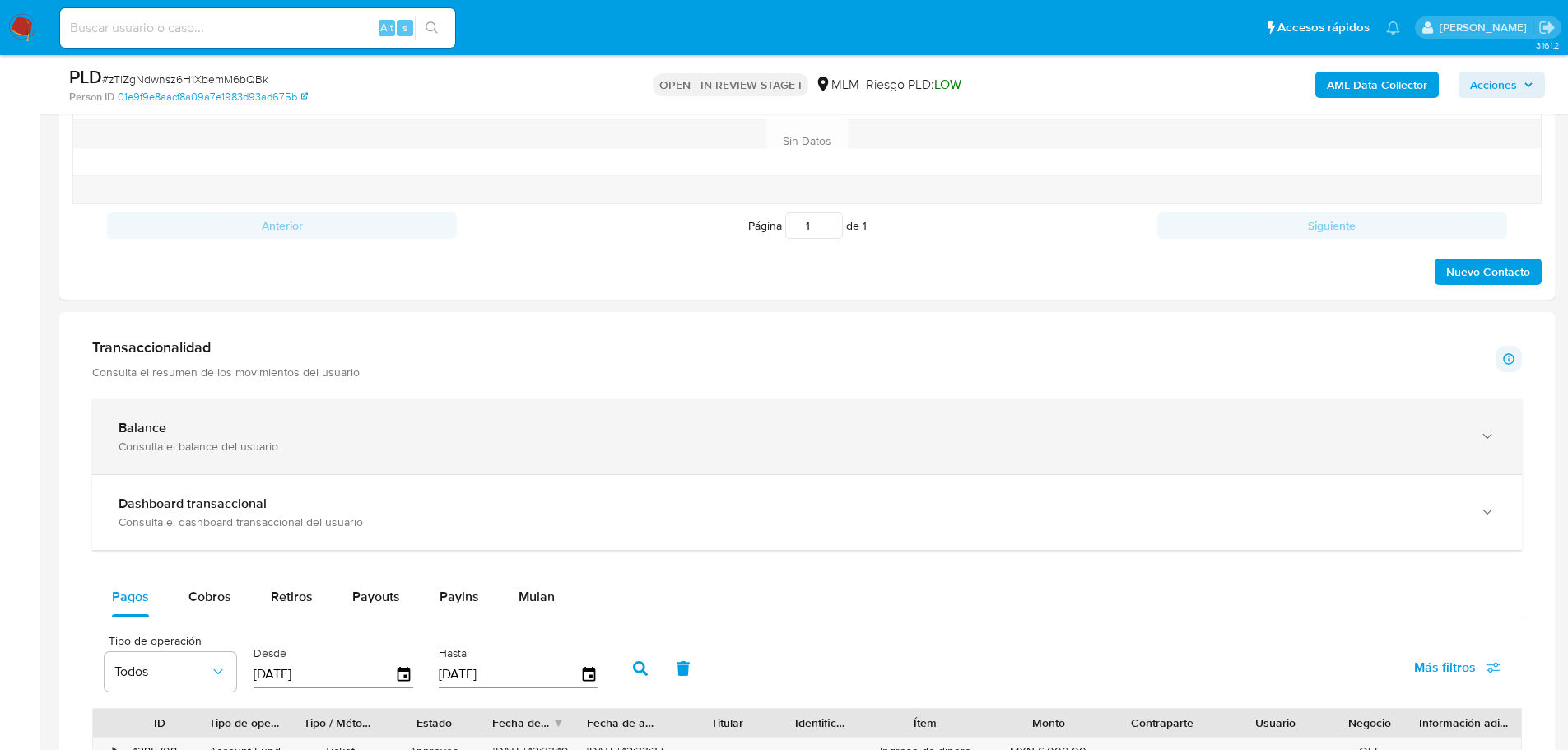
click at [275, 420] on div "Balance" at bounding box center [790, 428] width 1344 height 17
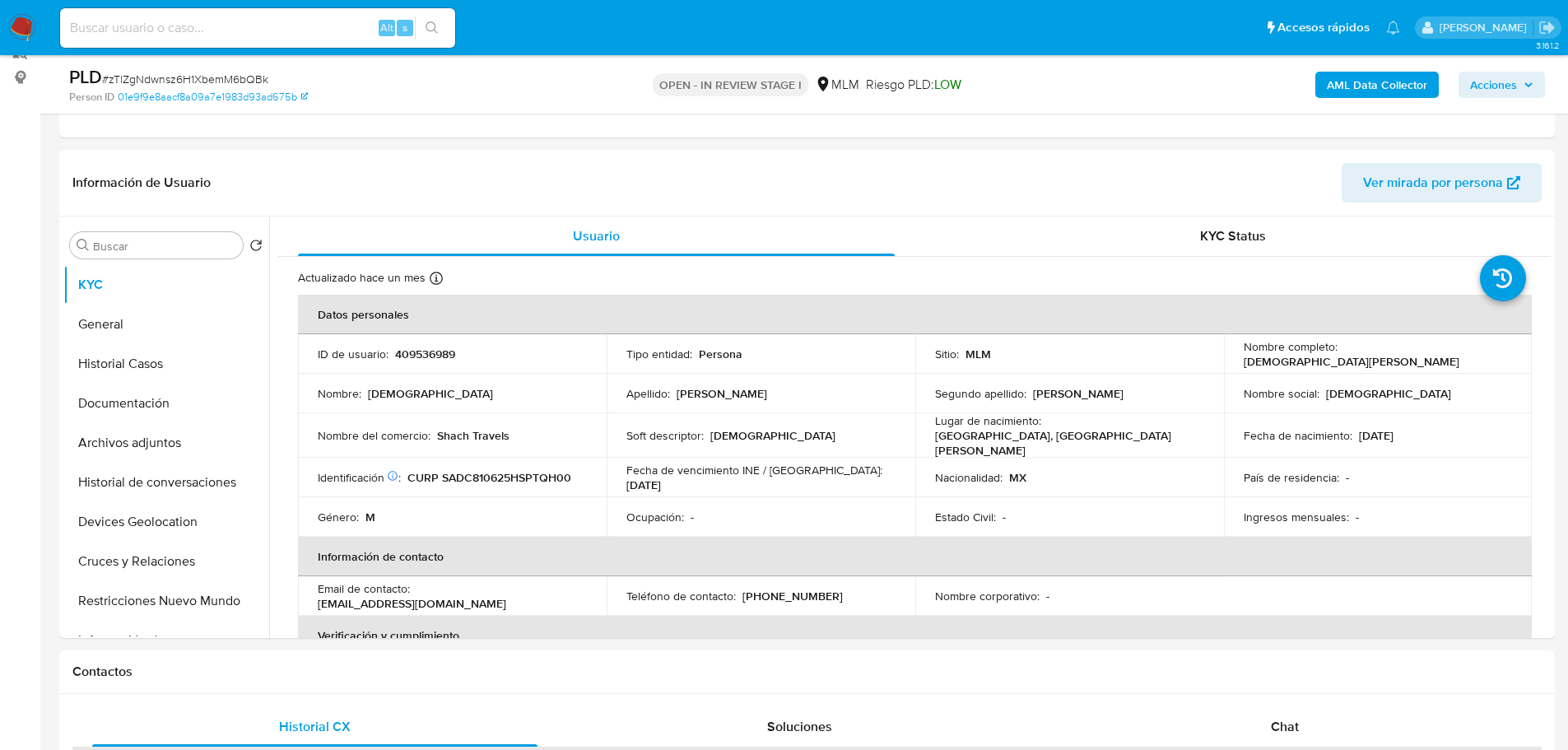
scroll to position [210, 0]
click at [174, 339] on button "General" at bounding box center [159, 324] width 192 height 40
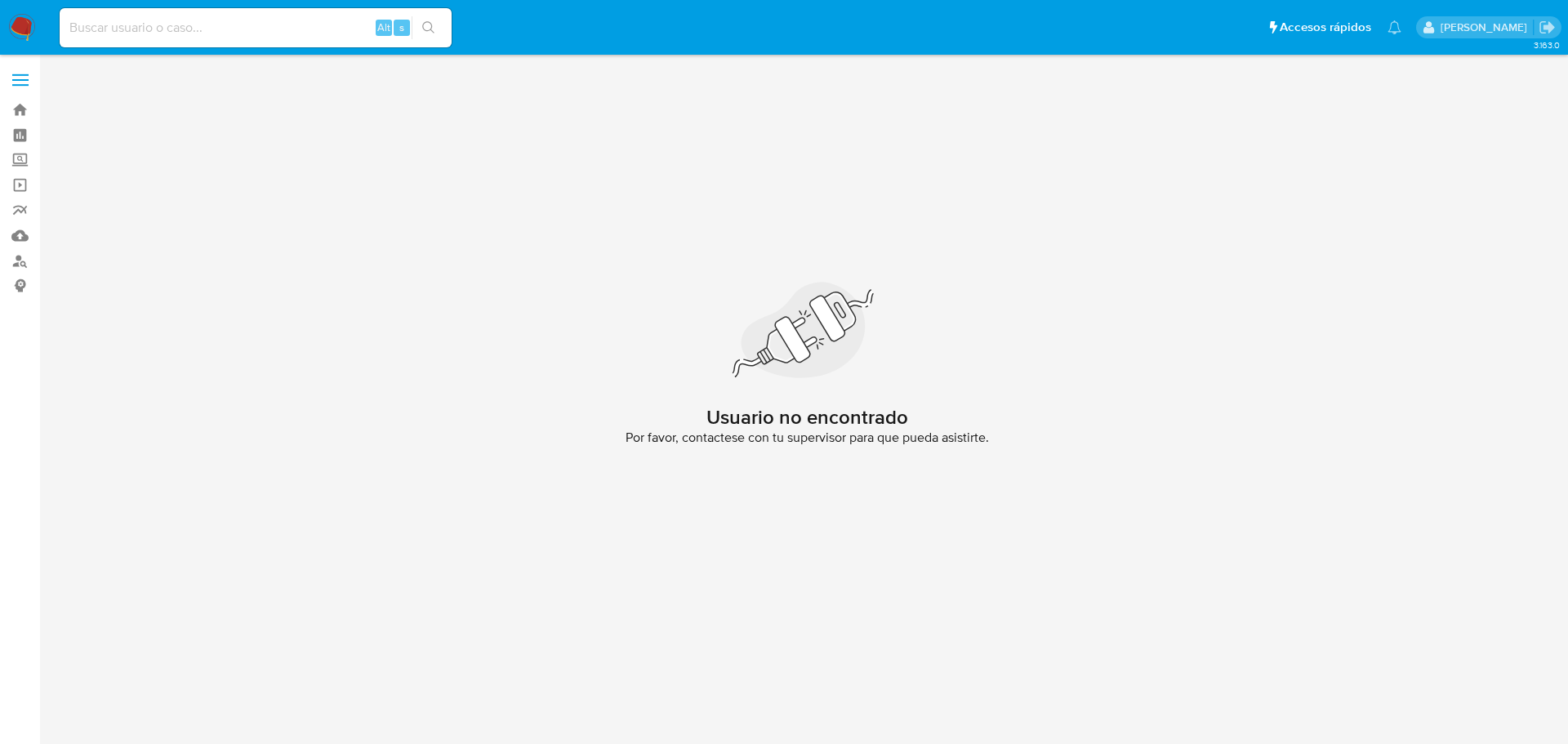
click at [24, 36] on img at bounding box center [22, 28] width 28 height 28
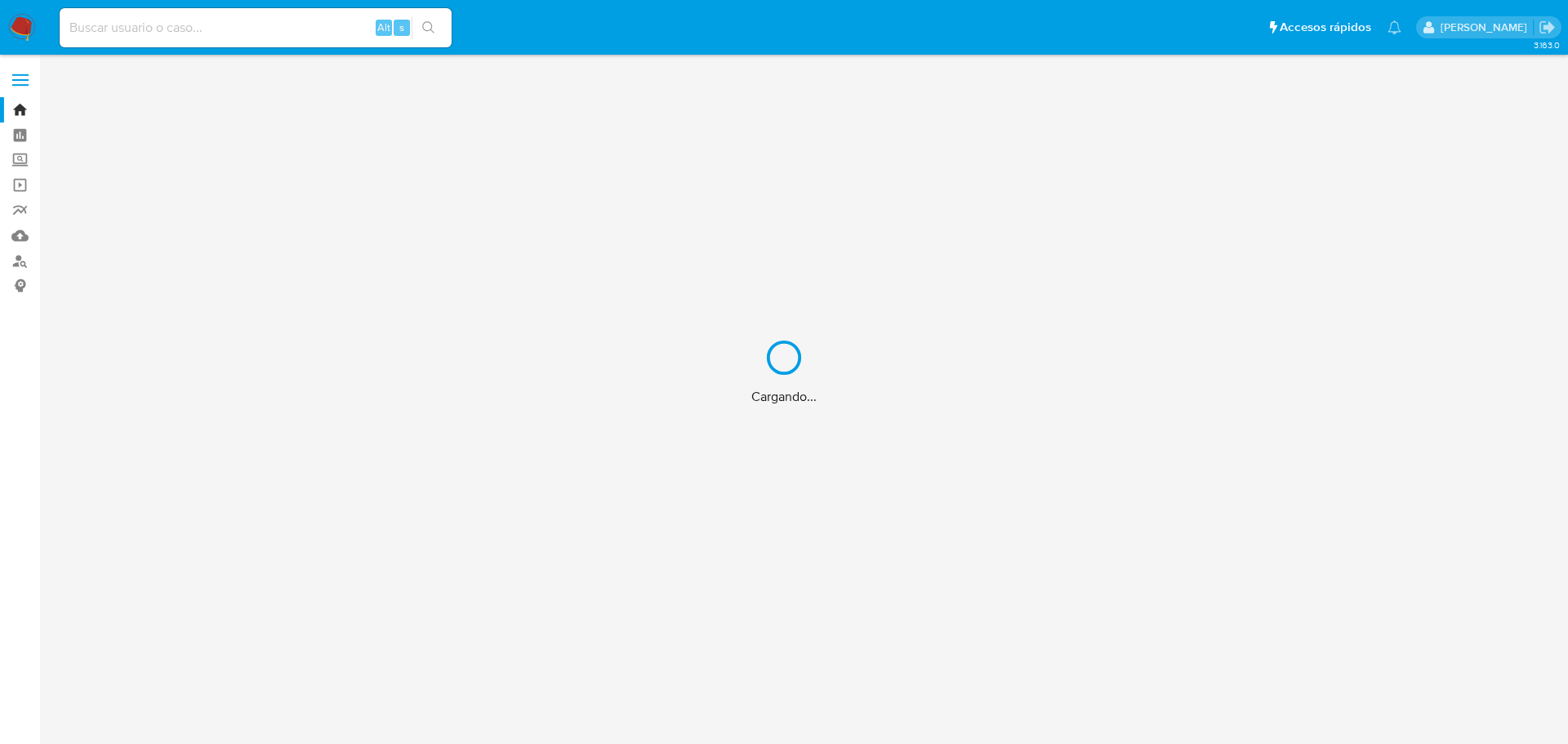
click at [639, 293] on div "Cargando..." at bounding box center [784, 372] width 1568 height 744
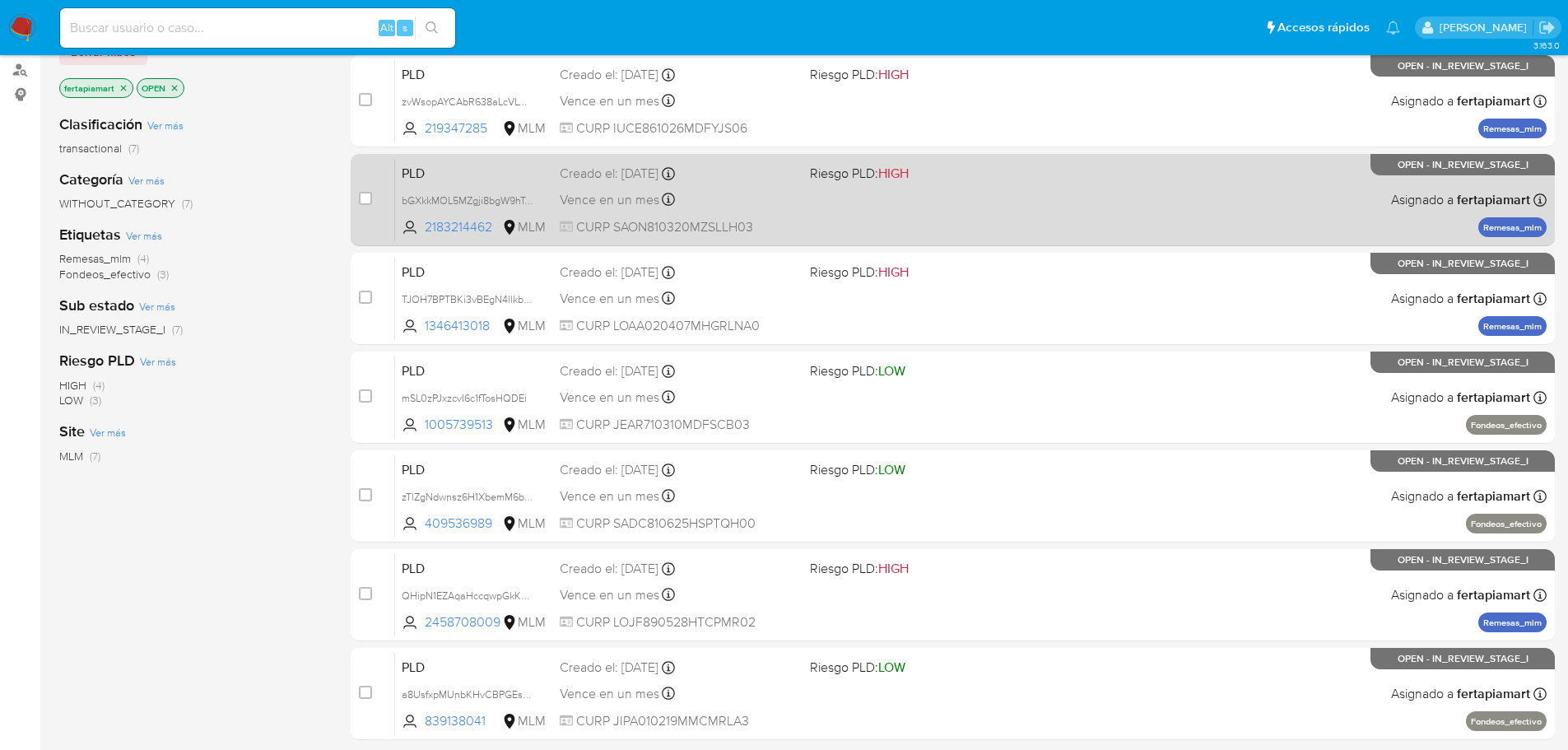
scroll to position [195, 0]
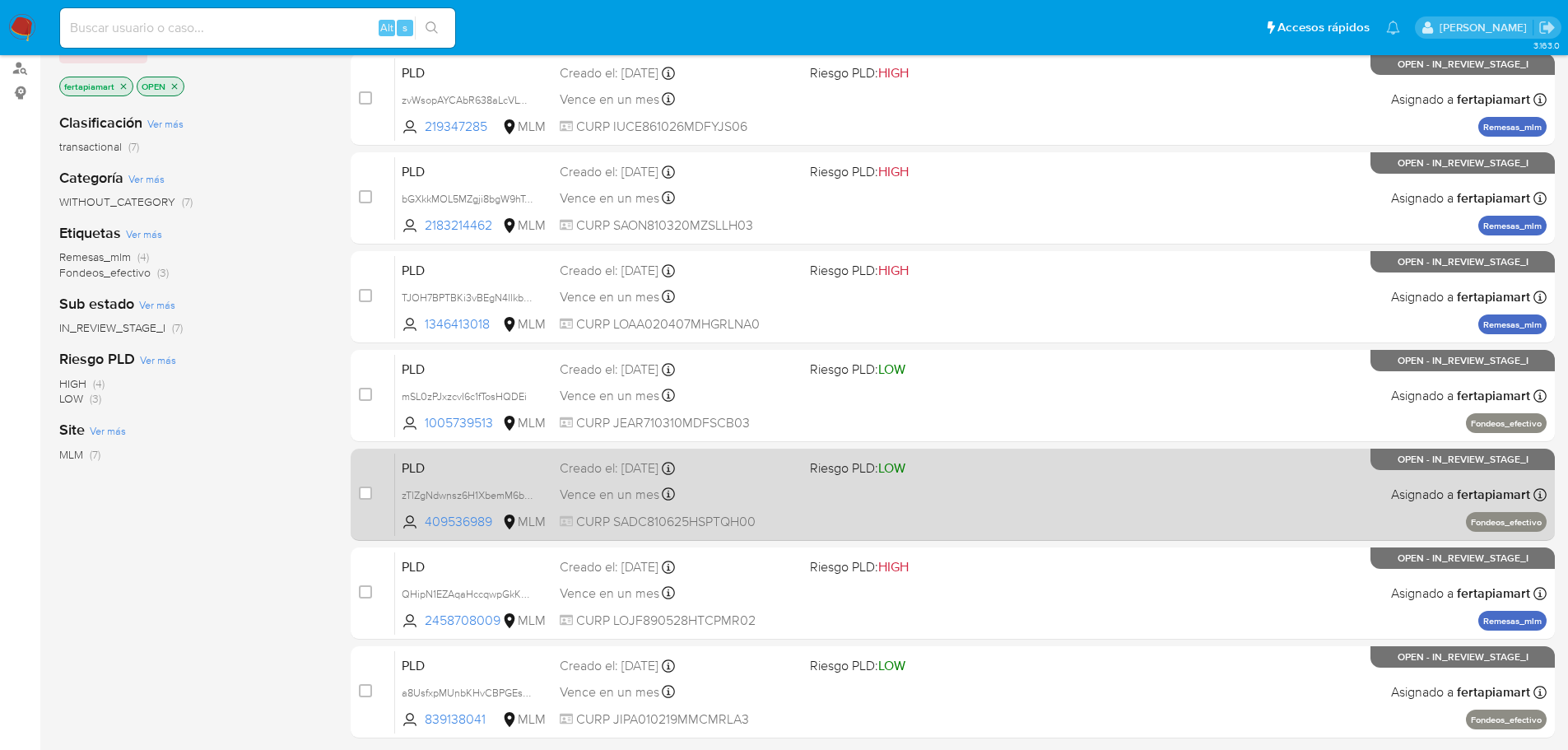
click at [540, 465] on span "PLD" at bounding box center [474, 467] width 145 height 21
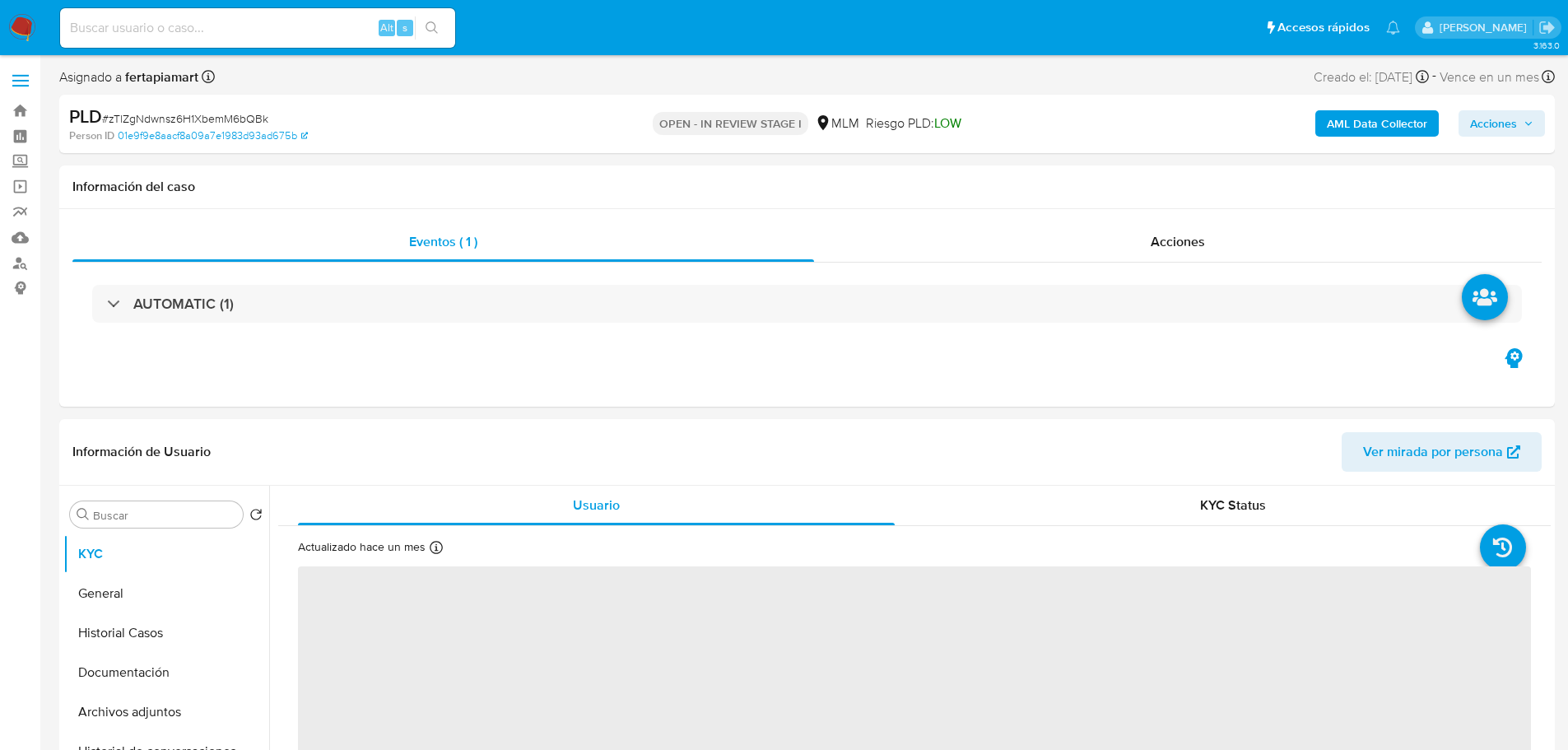
select select "10"
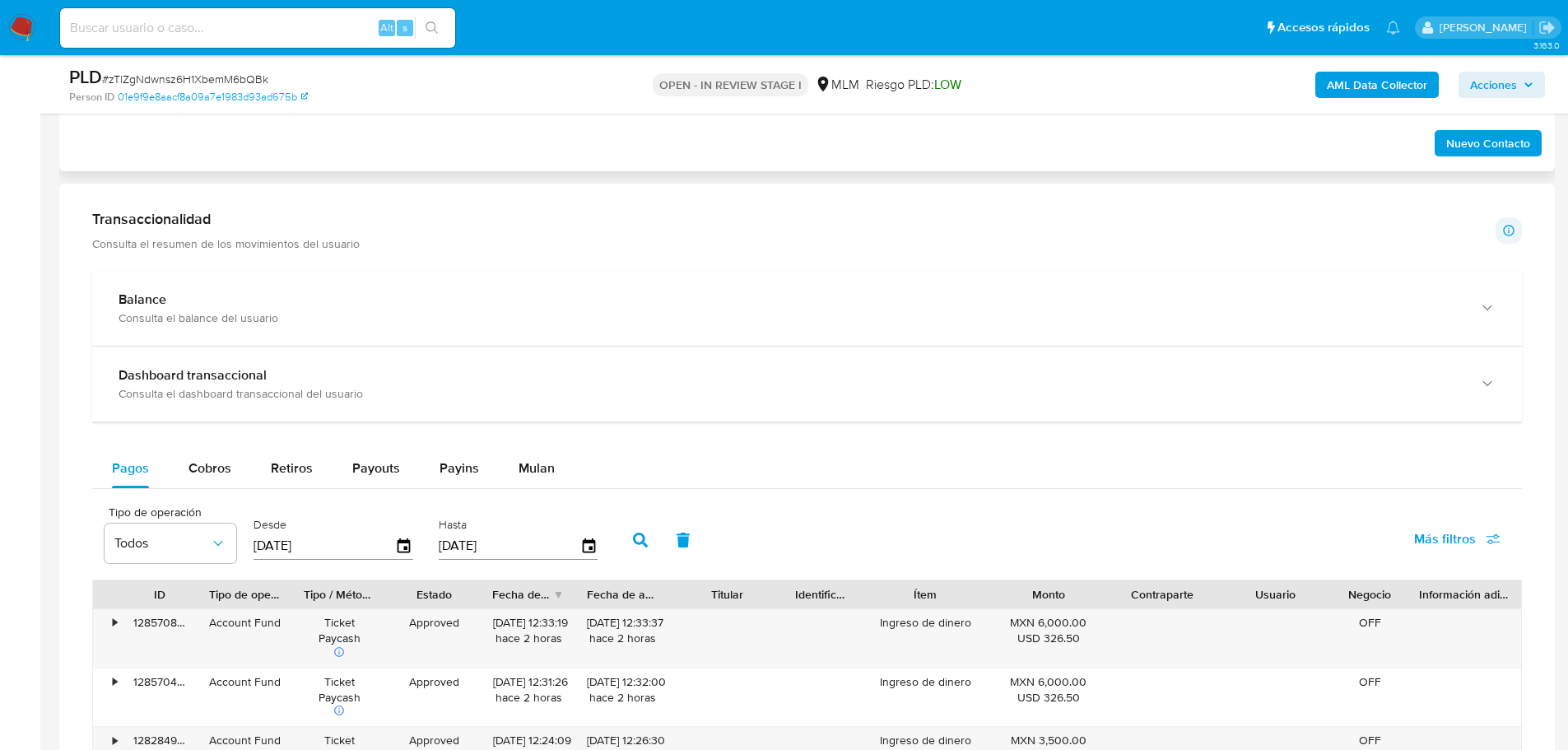
scroll to position [1053, 0]
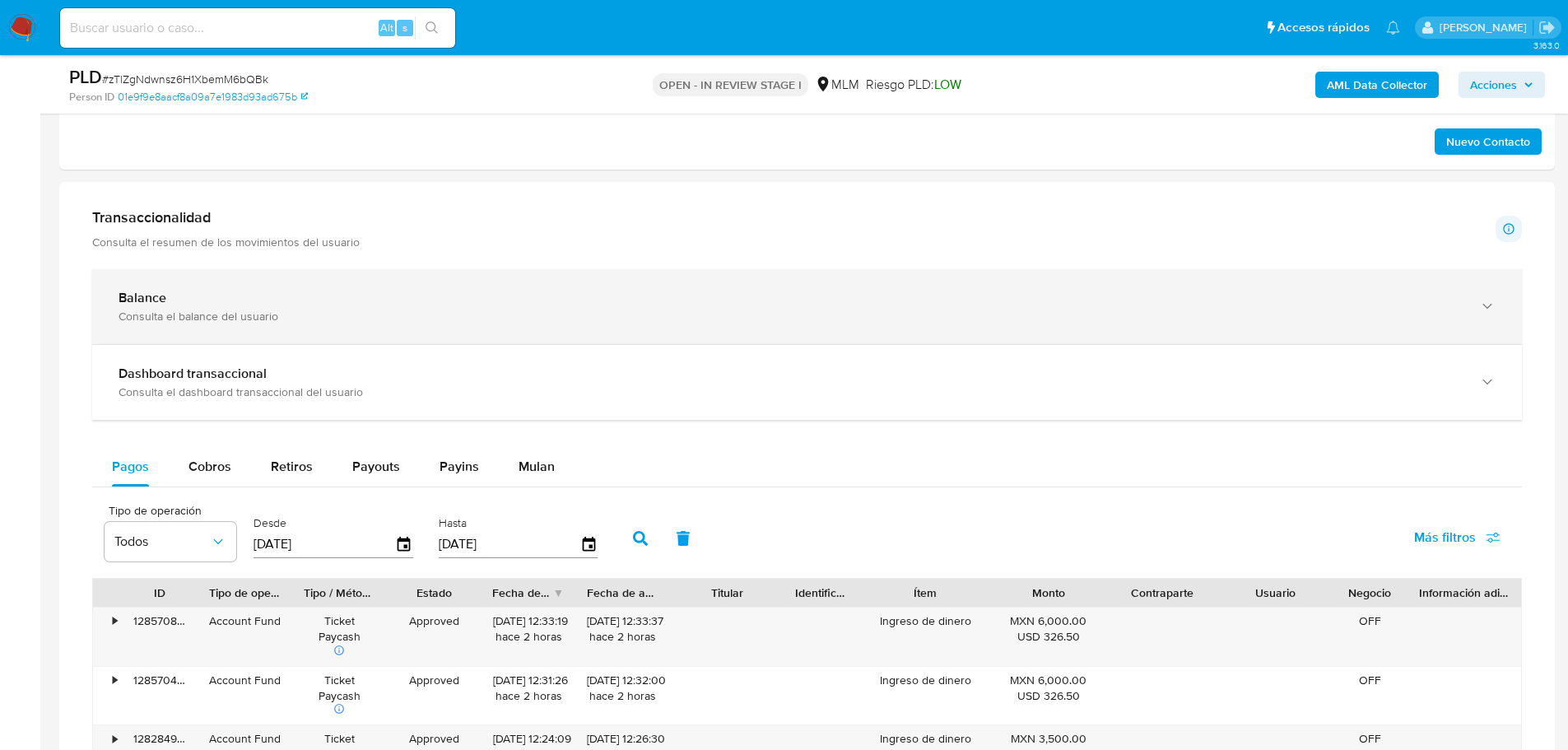
click at [512, 293] on div "Balance" at bounding box center [790, 298] width 1344 height 17
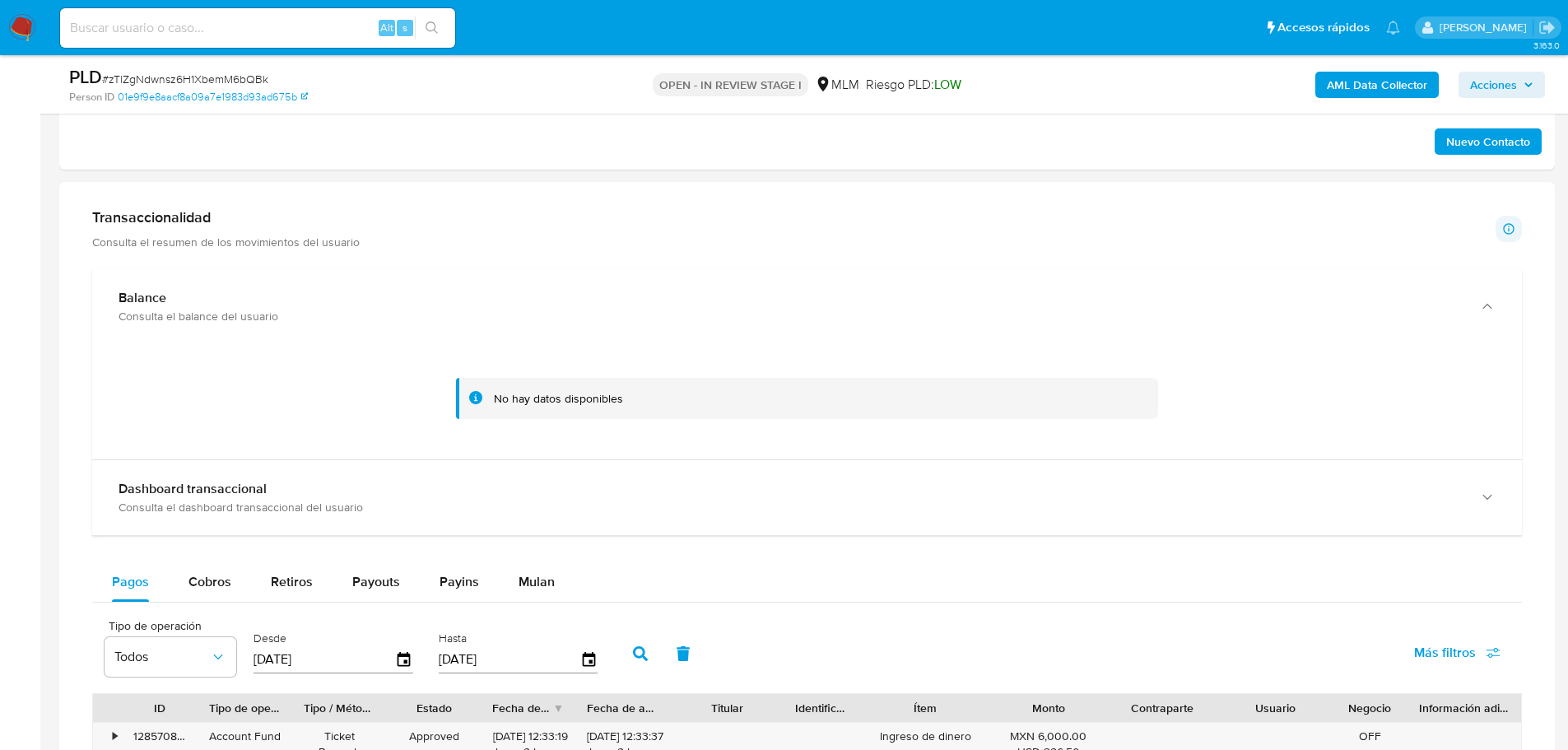
click at [781, 407] on div "No hay datos disponibles" at bounding box center [807, 399] width 702 height 42
